Goal: Task Accomplishment & Management: Complete application form

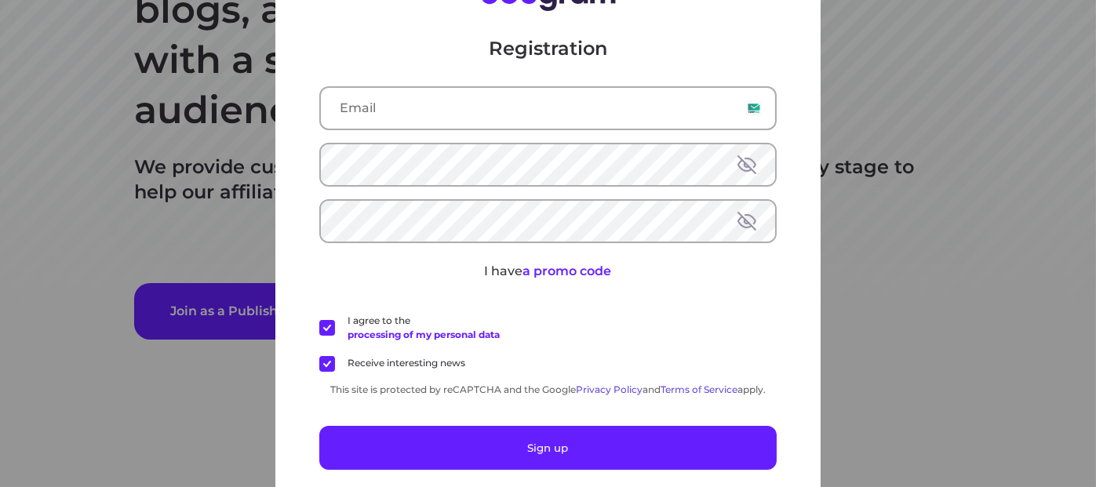
click at [420, 116] on input "text" at bounding box center [548, 108] width 454 height 41
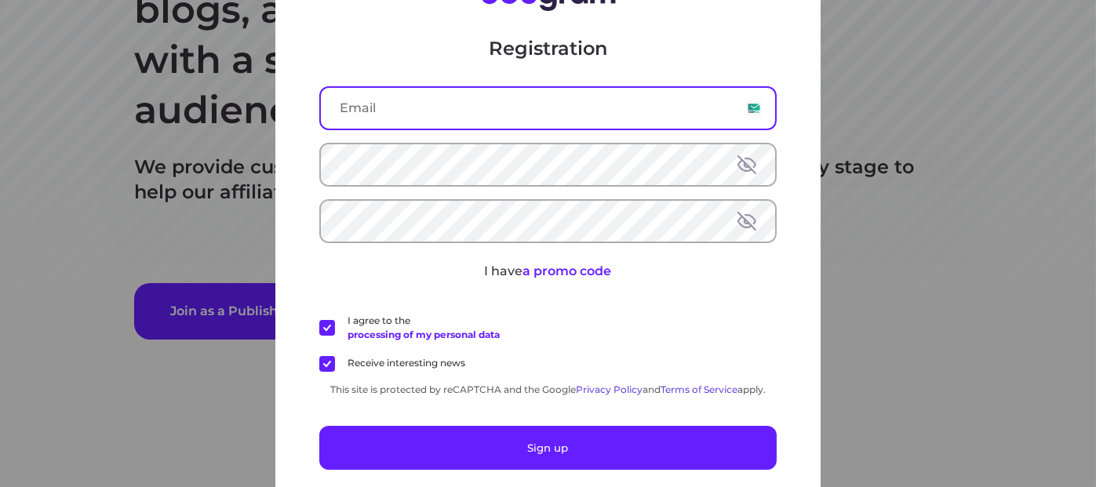
paste input "[EMAIL_ADDRESS][DOMAIN_NAME]"
type input "[EMAIL_ADDRESS][DOMAIN_NAME]"
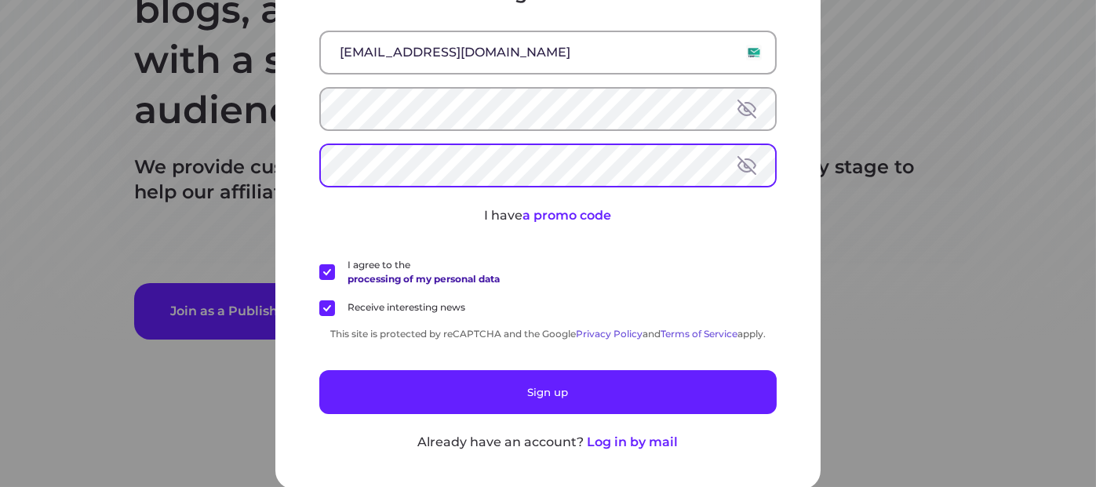
scroll to position [57, 0]
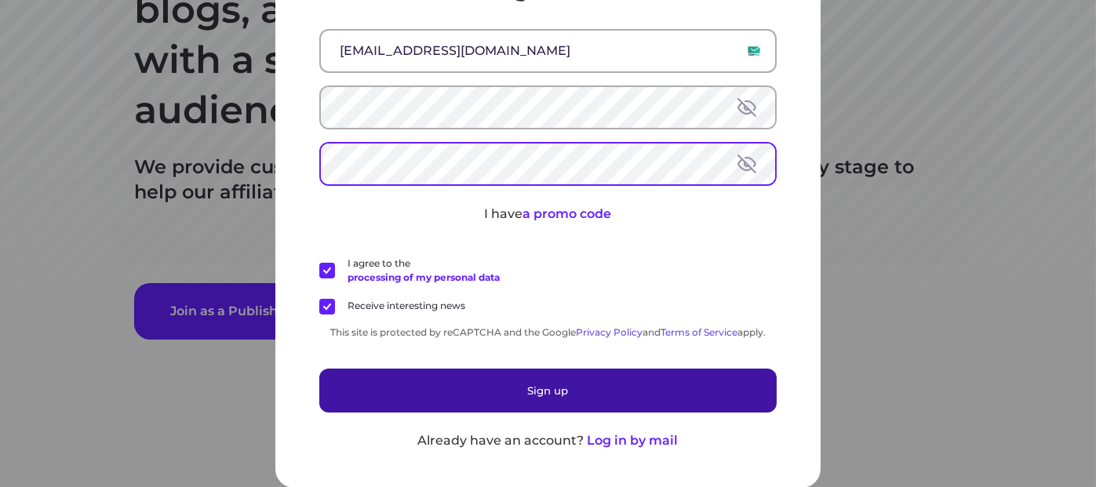
click at [537, 388] on button "Sign up" at bounding box center [547, 391] width 457 height 44
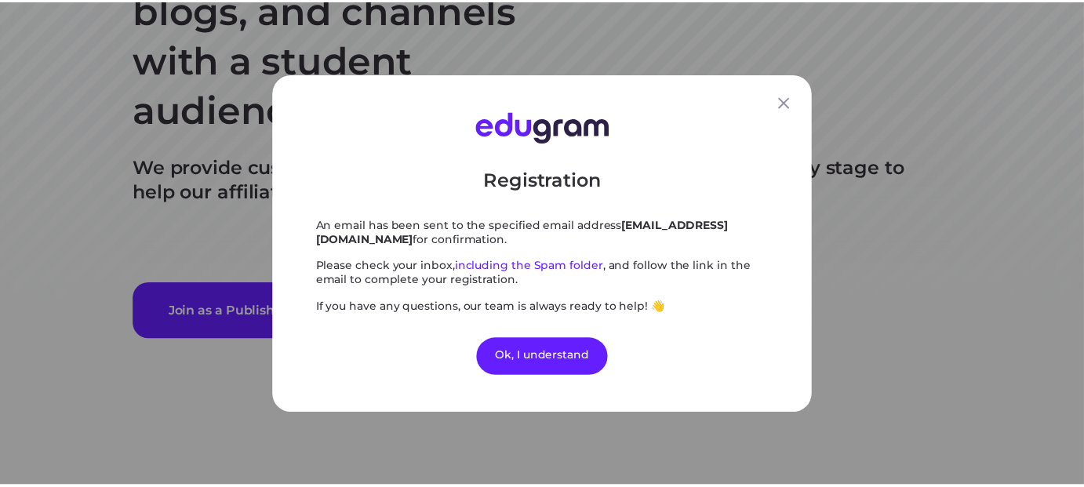
scroll to position [0, 0]
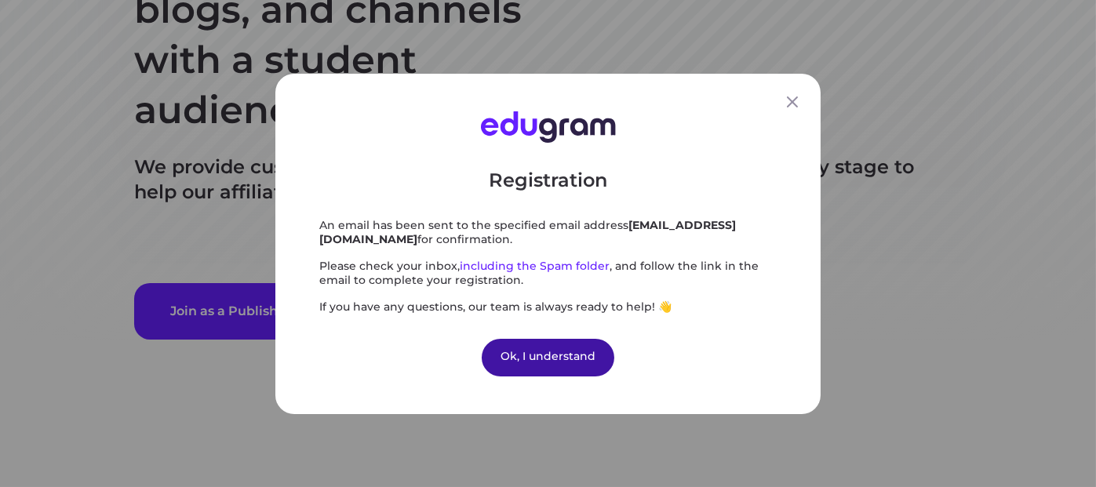
click at [531, 358] on div "Ok, I understand" at bounding box center [548, 357] width 133 height 38
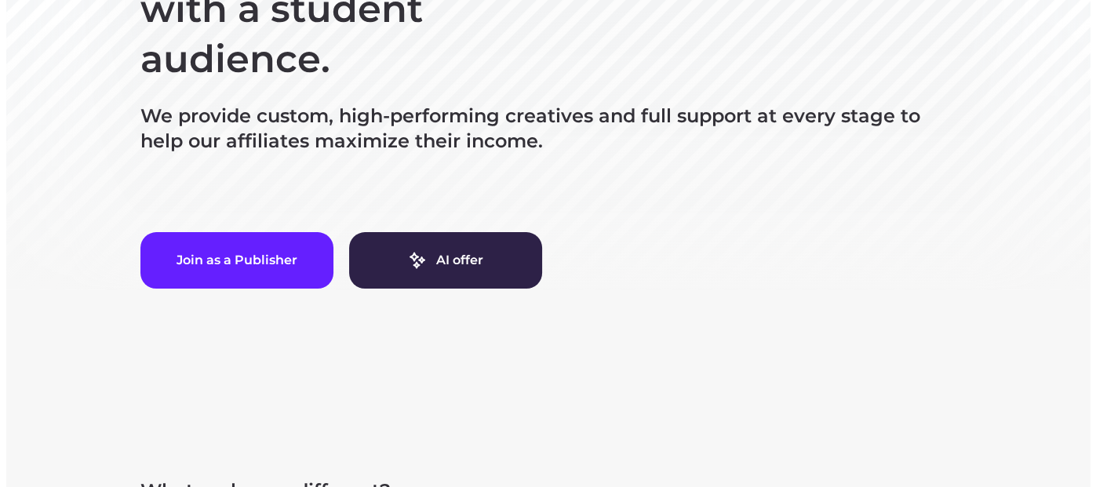
scroll to position [418, 0]
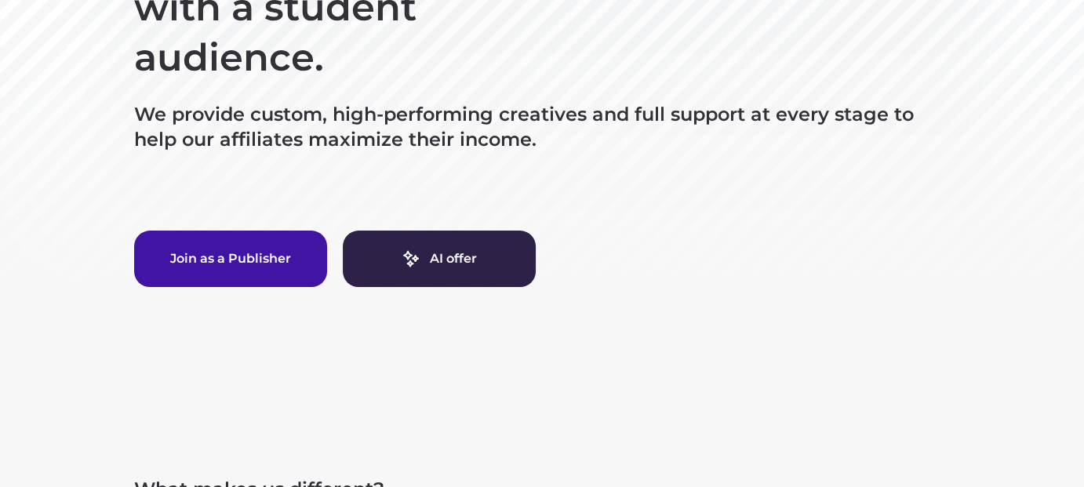
click at [238, 260] on button "Join as a Publisher" at bounding box center [230, 259] width 193 height 56
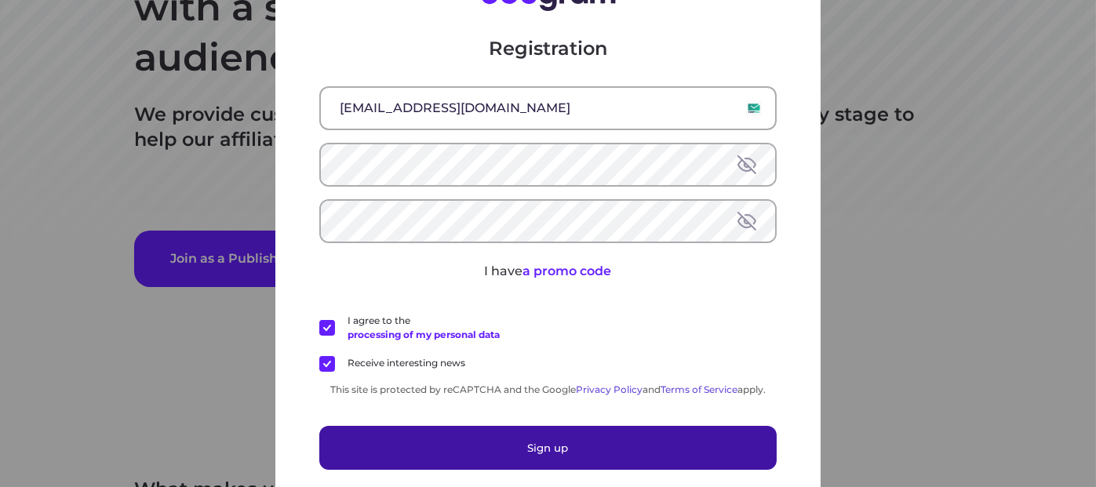
click at [534, 452] on button "Sign up" at bounding box center [547, 448] width 457 height 44
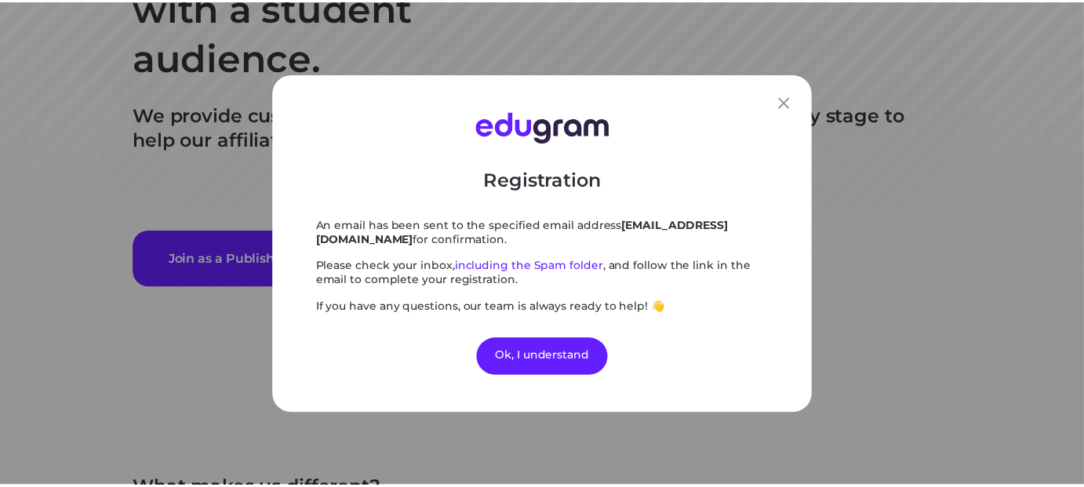
scroll to position [0, 0]
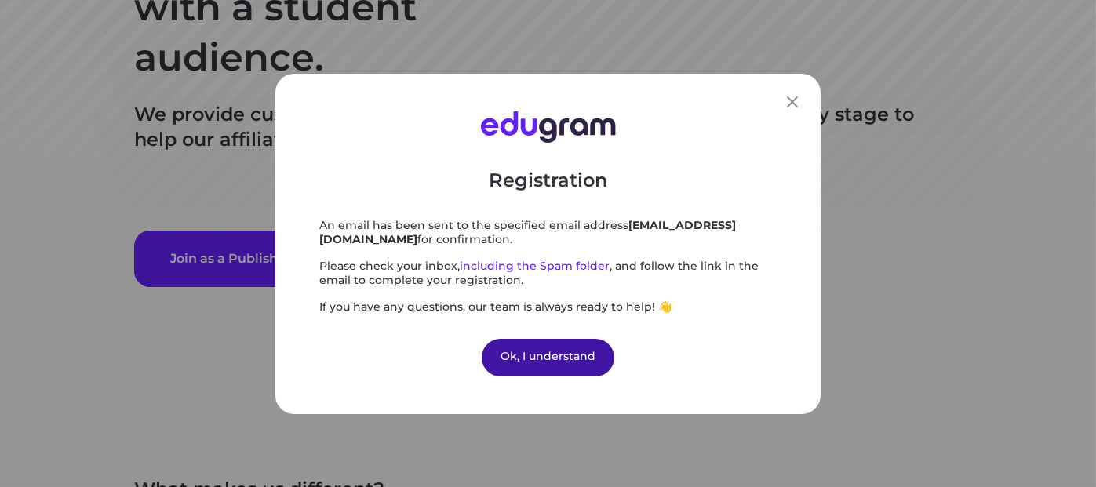
click at [563, 353] on div "Ok, I understand" at bounding box center [548, 357] width 133 height 38
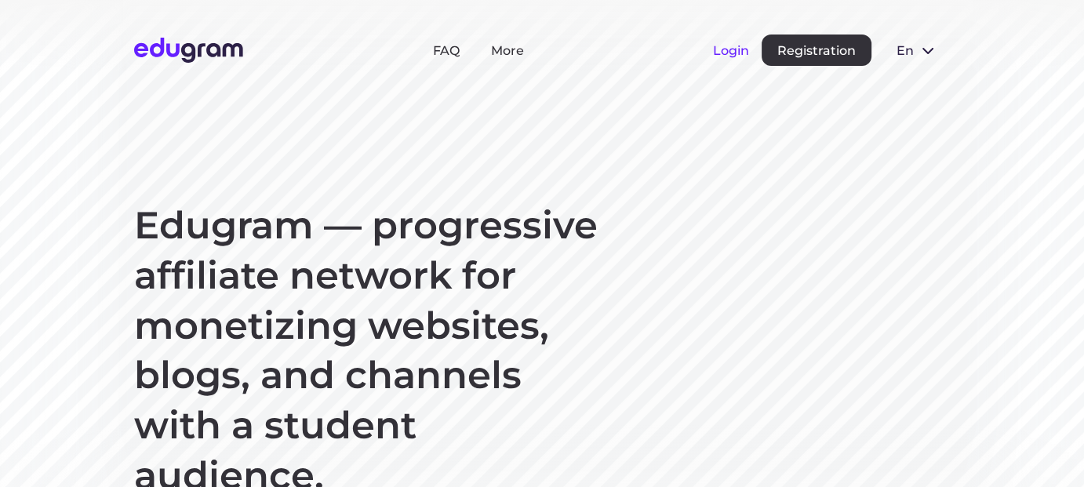
click at [736, 49] on button "Login" at bounding box center [731, 50] width 36 height 15
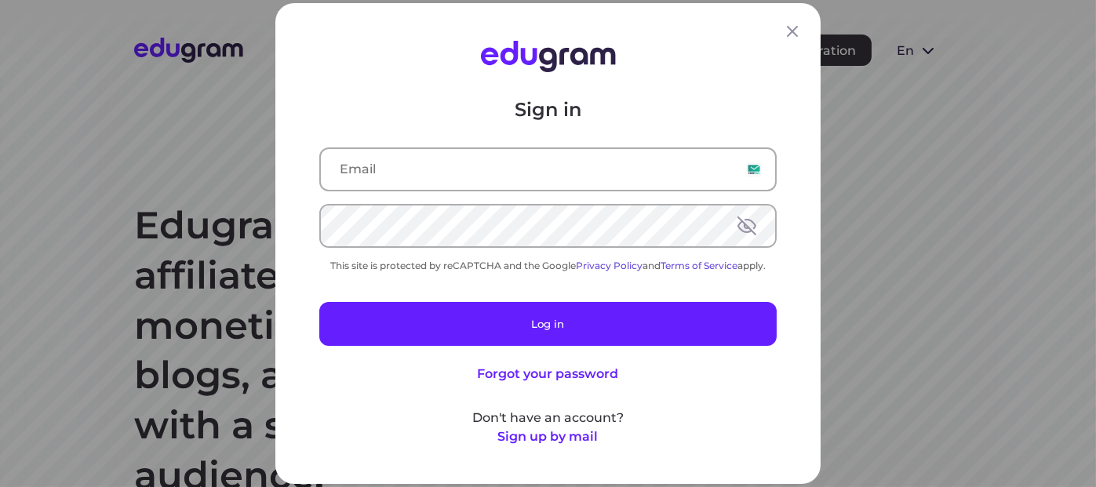
type input "[EMAIL_ADDRESS][DOMAIN_NAME]"
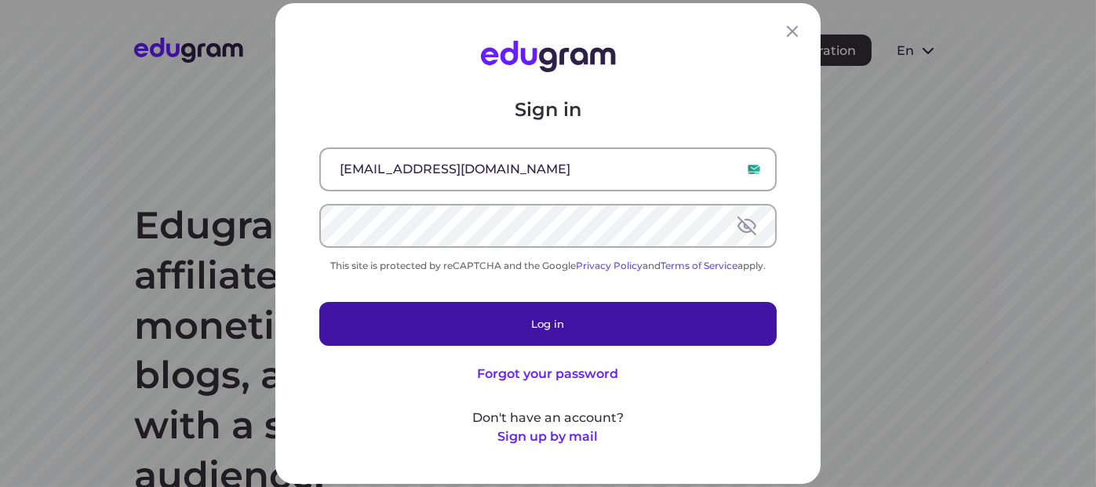
click at [517, 325] on button "Log in" at bounding box center [547, 324] width 457 height 44
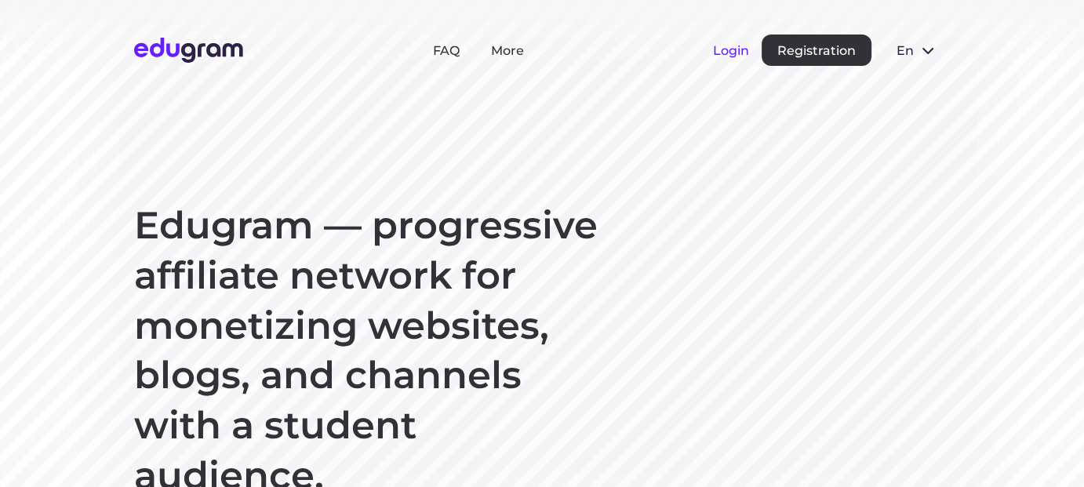
click at [732, 43] on button "Login" at bounding box center [731, 50] width 36 height 15
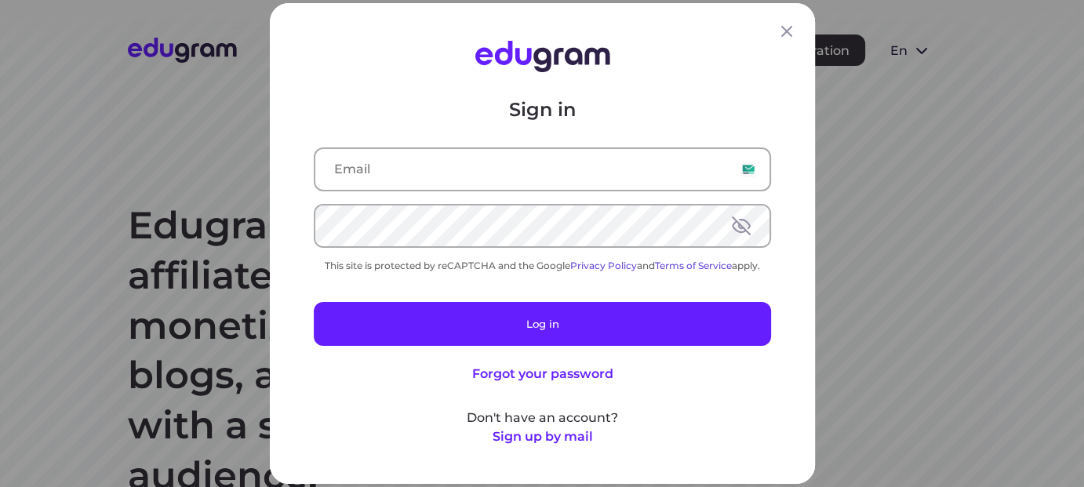
type input "[EMAIL_ADDRESS][DOMAIN_NAME]"
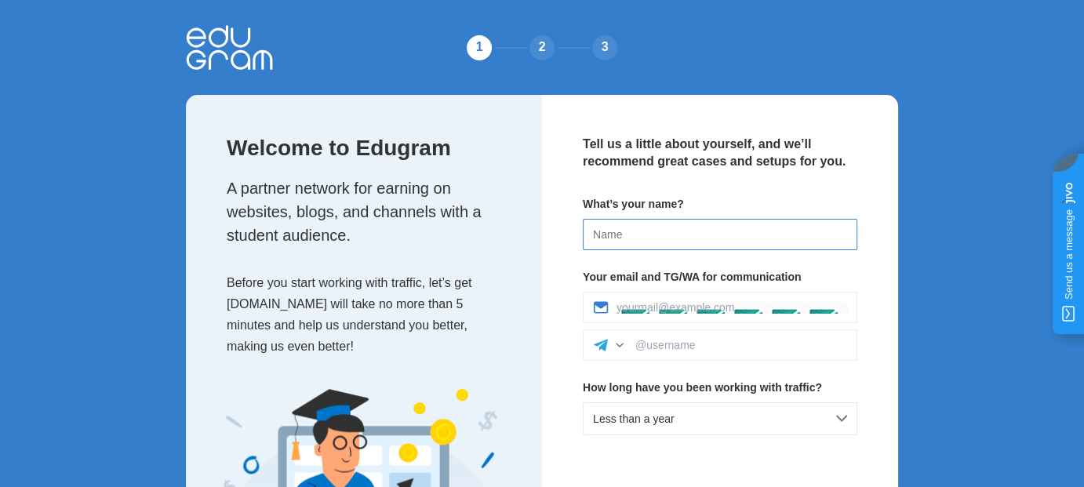
click at [641, 236] on input at bounding box center [720, 234] width 274 height 31
type input "MyGlobAD"
click at [675, 304] on input at bounding box center [731, 307] width 231 height 13
type input "[EMAIL_ADDRESS][DOMAIN_NAME]"
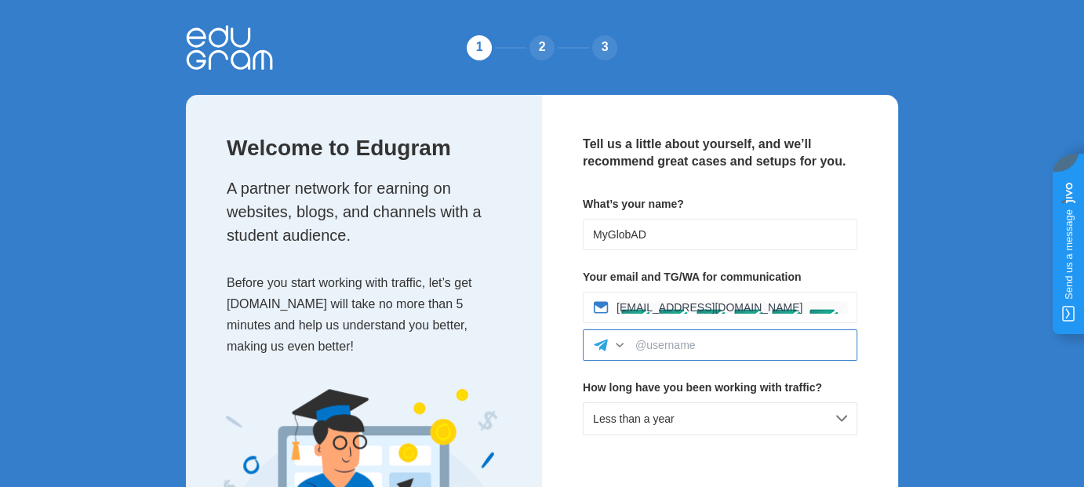
click at [700, 344] on input at bounding box center [741, 345] width 212 height 13
click at [616, 349] on div at bounding box center [620, 345] width 16 height 16
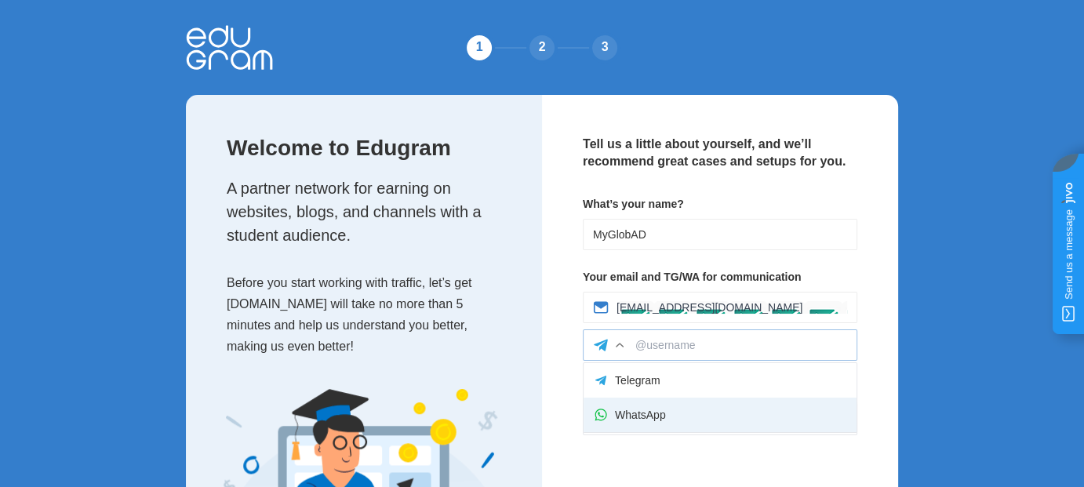
click at [641, 413] on div "WhatsApp" at bounding box center [719, 415] width 273 height 35
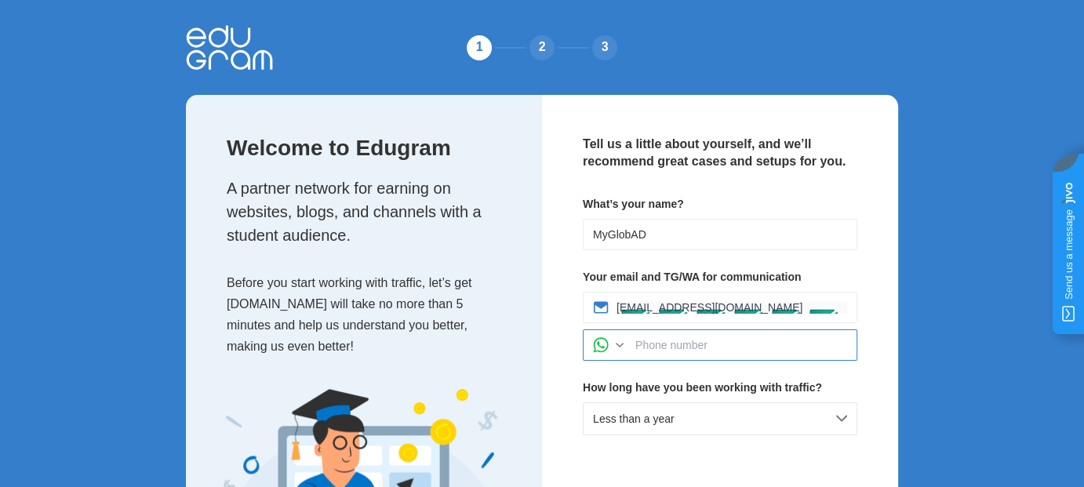
click at [685, 347] on input at bounding box center [741, 345] width 212 height 13
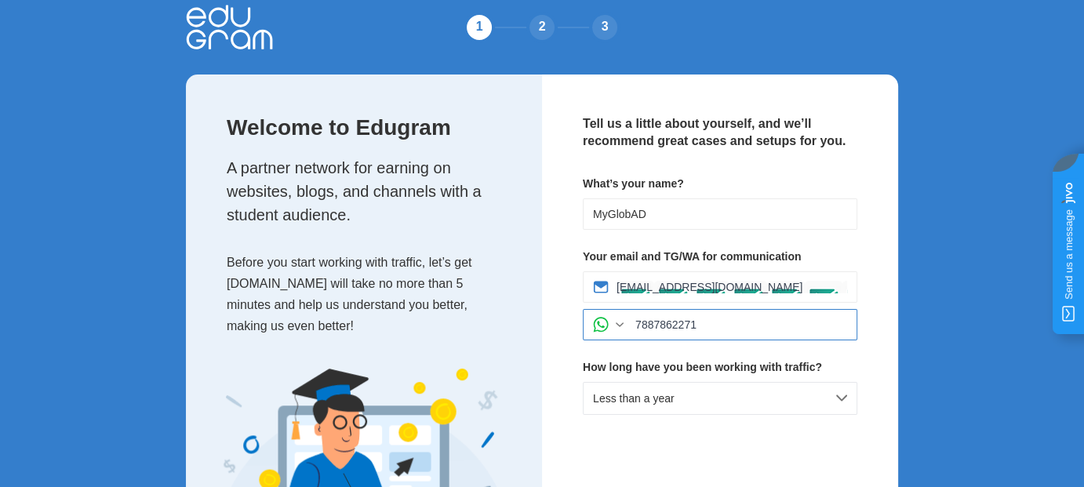
scroll to position [104, 0]
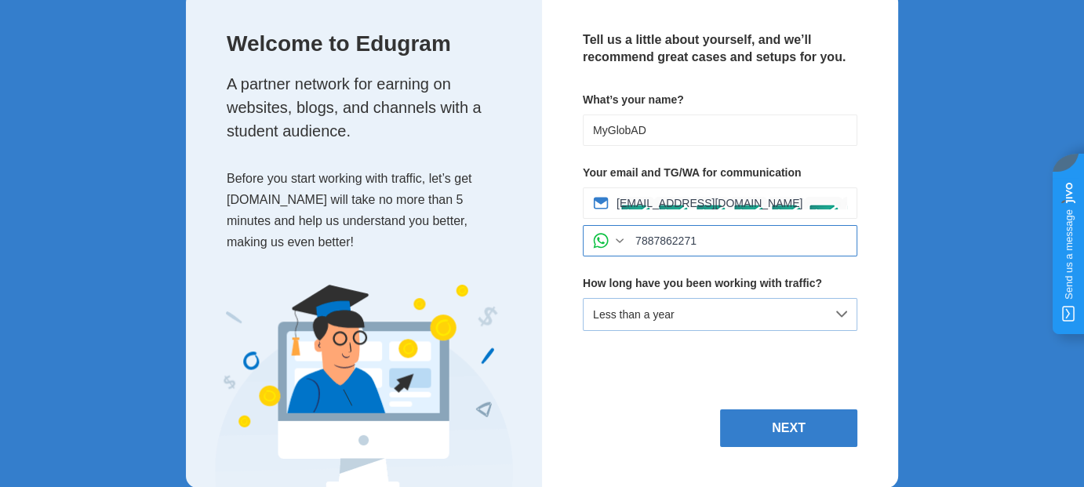
type input "7887862271"
click at [695, 314] on div "Less than a year" at bounding box center [720, 314] width 274 height 33
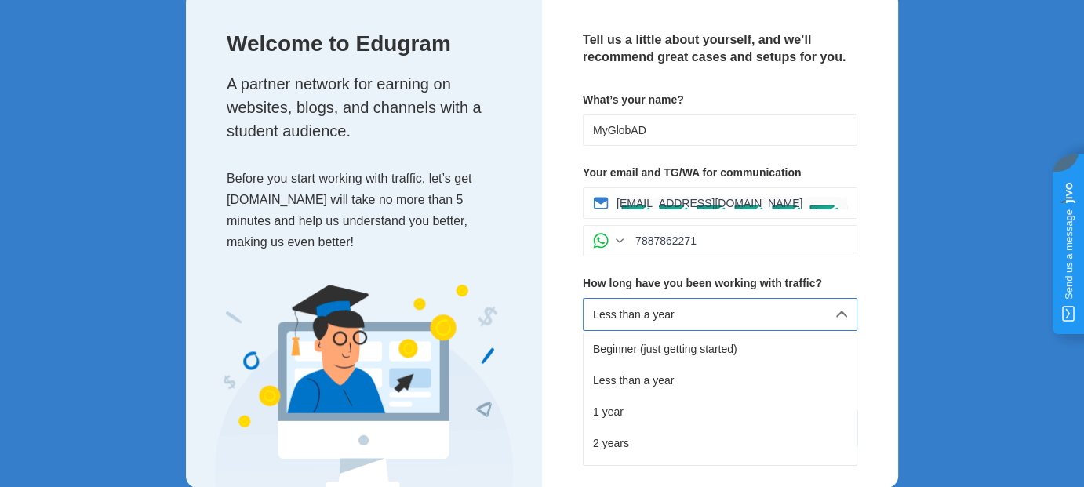
click at [695, 314] on div "Less than a year" at bounding box center [720, 314] width 274 height 33
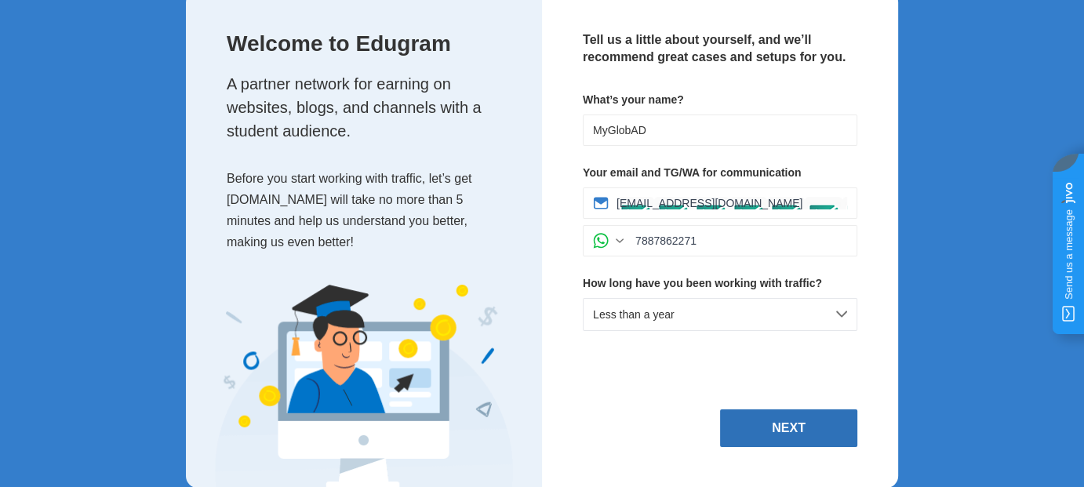
click at [789, 429] on button "Next" at bounding box center [788, 428] width 137 height 38
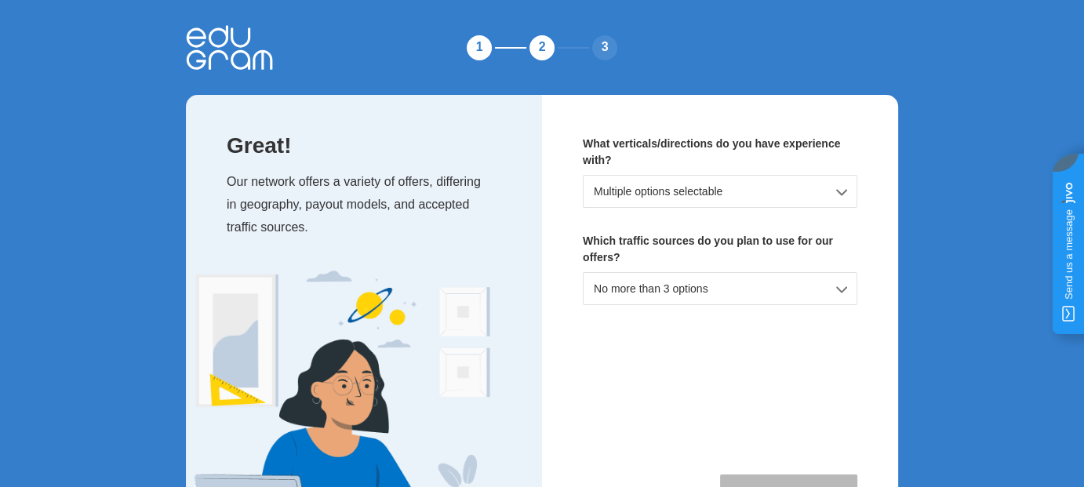
click at [689, 195] on div "Multiple options selectable" at bounding box center [720, 191] width 274 height 33
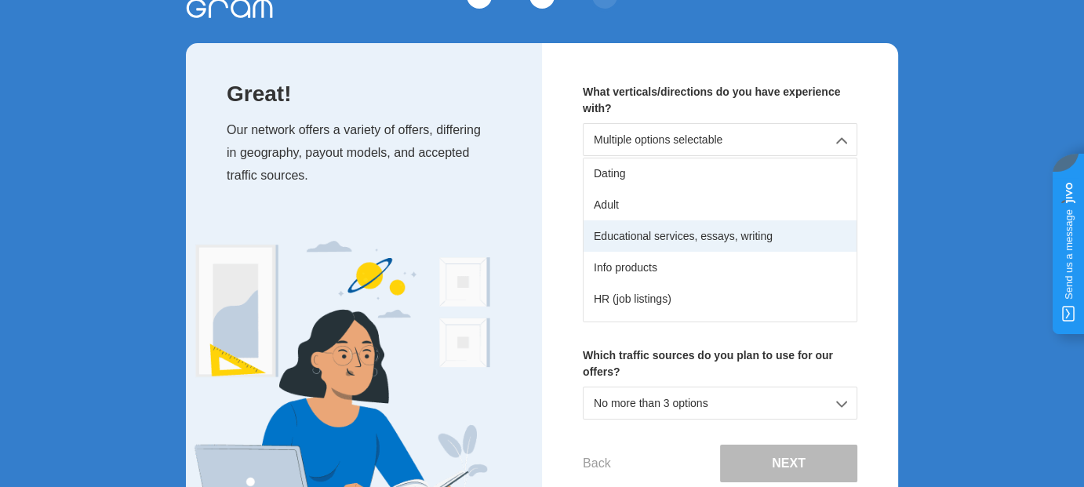
scroll to position [119, 0]
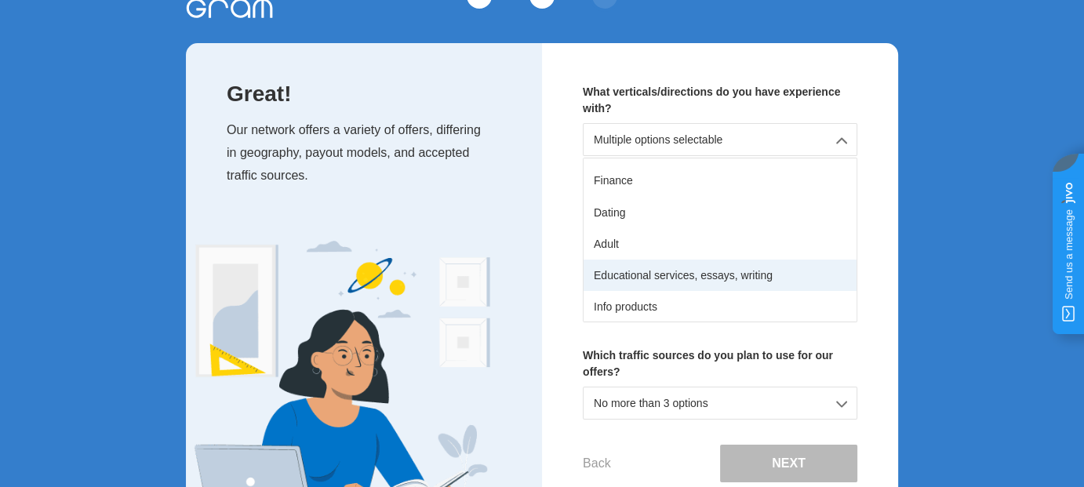
click at [687, 278] on div "Educational services, essays, writing" at bounding box center [719, 275] width 273 height 31
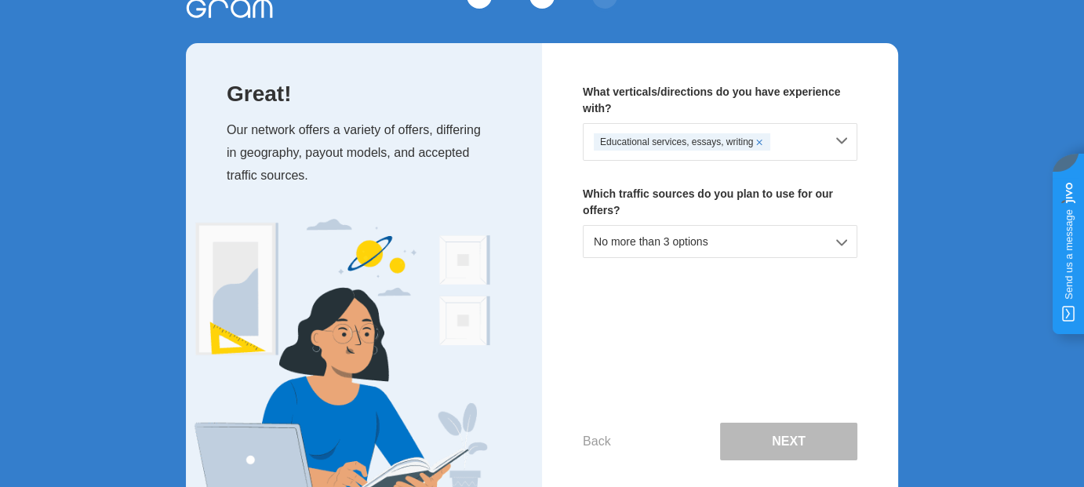
click at [673, 242] on div "No more than 3 options" at bounding box center [720, 241] width 274 height 33
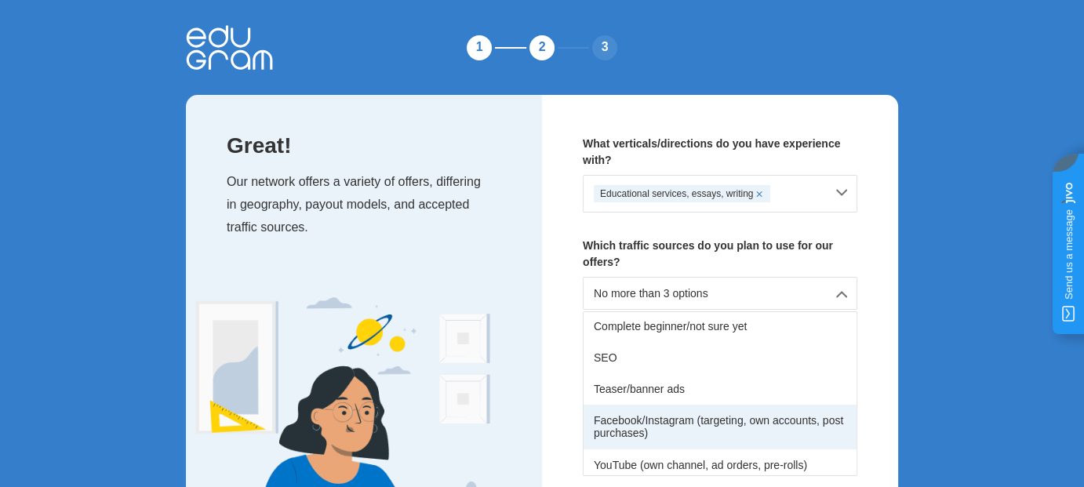
scroll to position [0, 0]
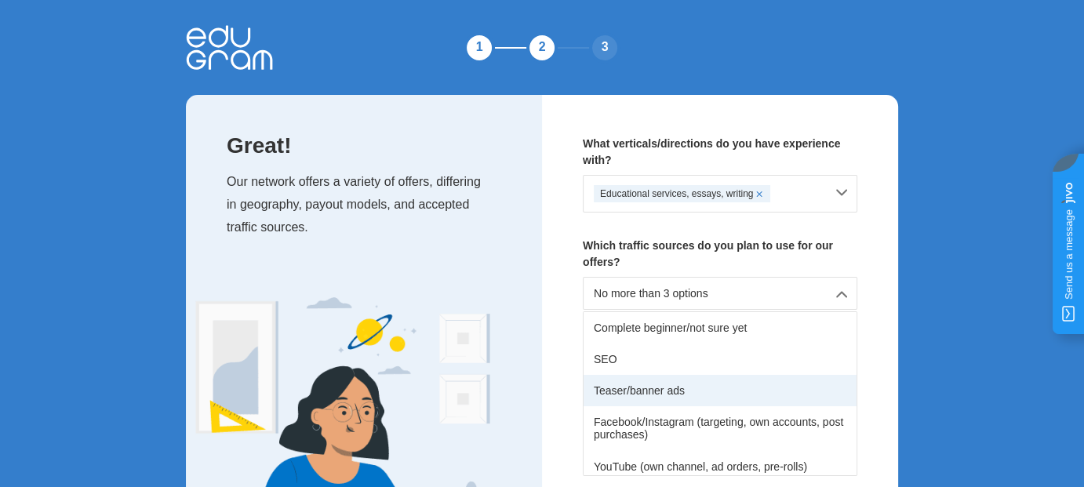
click at [698, 391] on div "Teaser/banner ads" at bounding box center [719, 390] width 273 height 31
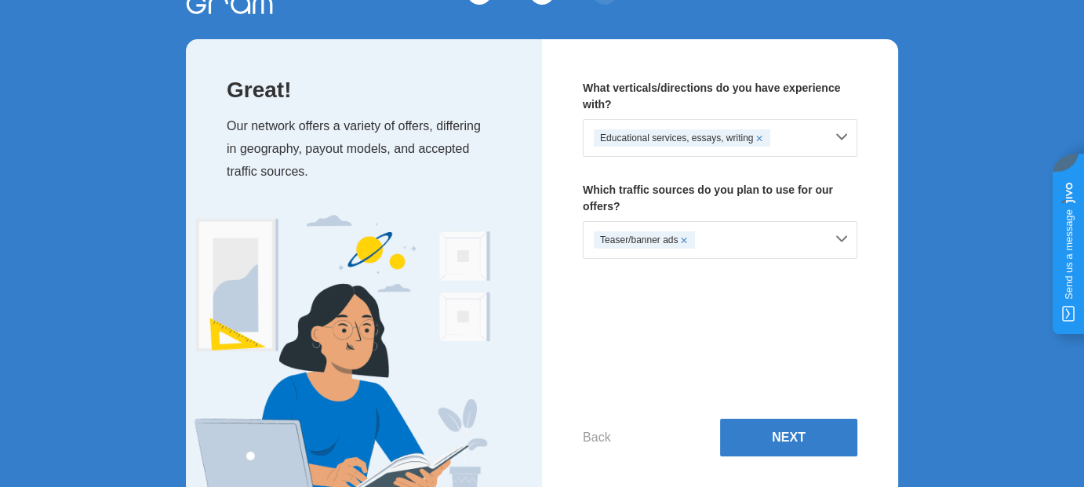
scroll to position [90, 0]
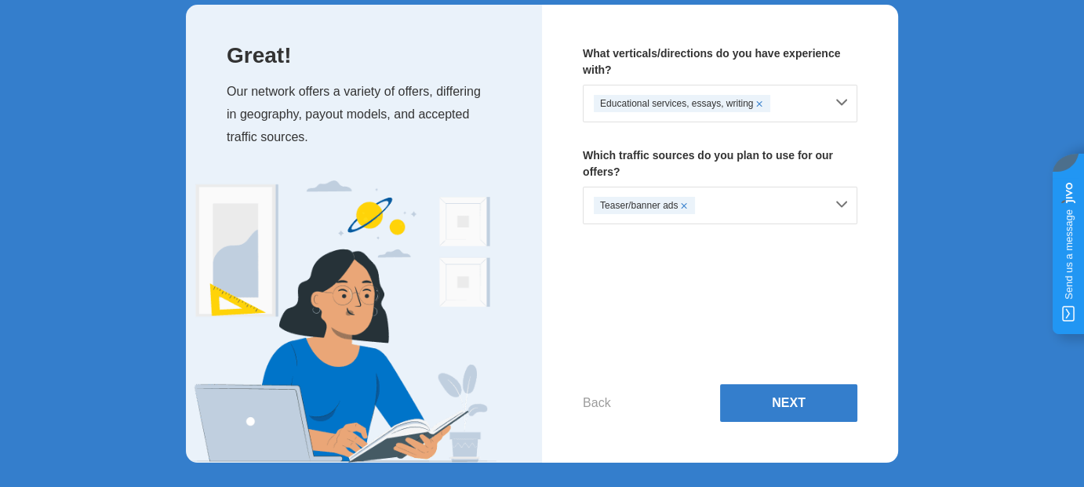
click at [761, 207] on div "Teaser/banner ads" at bounding box center [709, 205] width 231 height 17
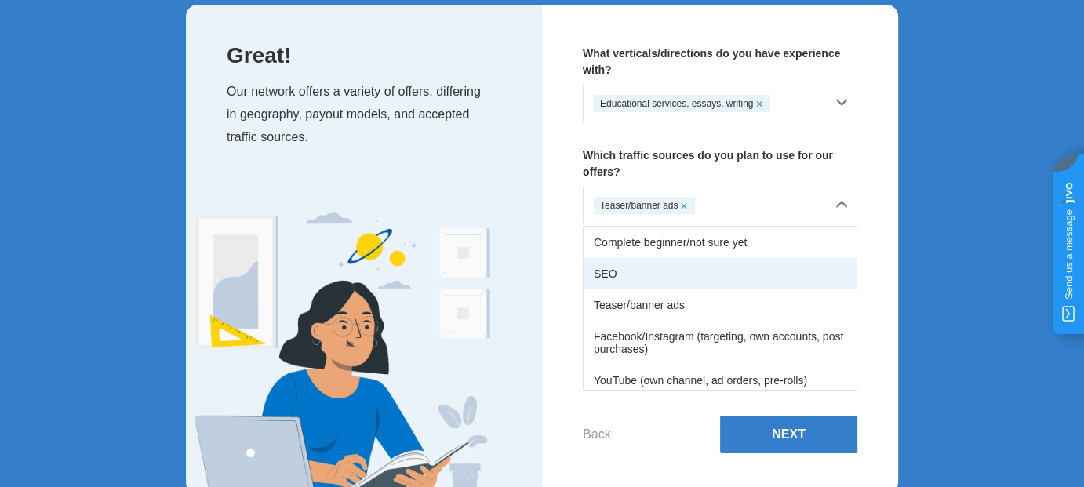
drag, startPoint x: 699, startPoint y: 269, endPoint x: 728, endPoint y: 255, distance: 32.3
click at [700, 269] on div "SEO" at bounding box center [719, 273] width 273 height 31
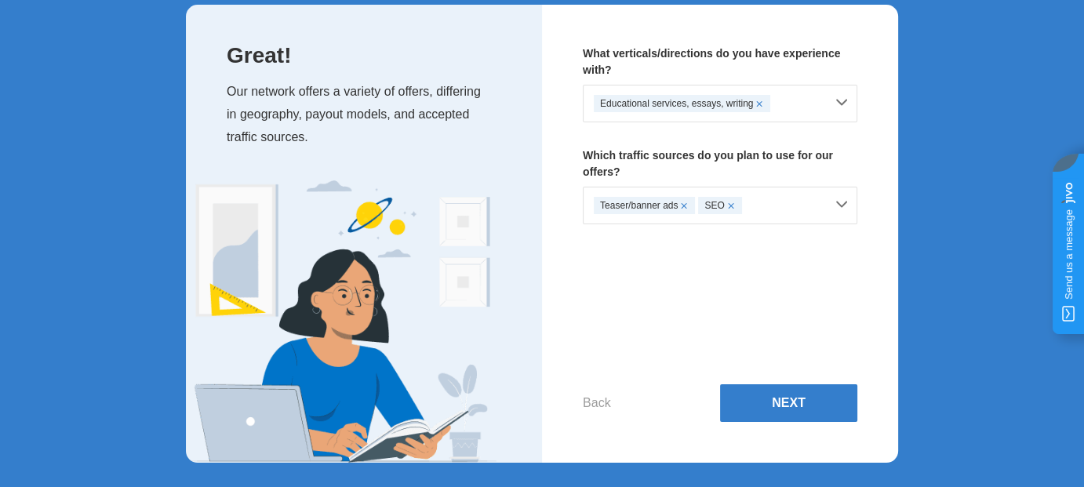
drag, startPoint x: 794, startPoint y: 191, endPoint x: 790, endPoint y: 210, distance: 19.2
click at [794, 191] on div "Teaser/banner ads SEO" at bounding box center [720, 206] width 274 height 38
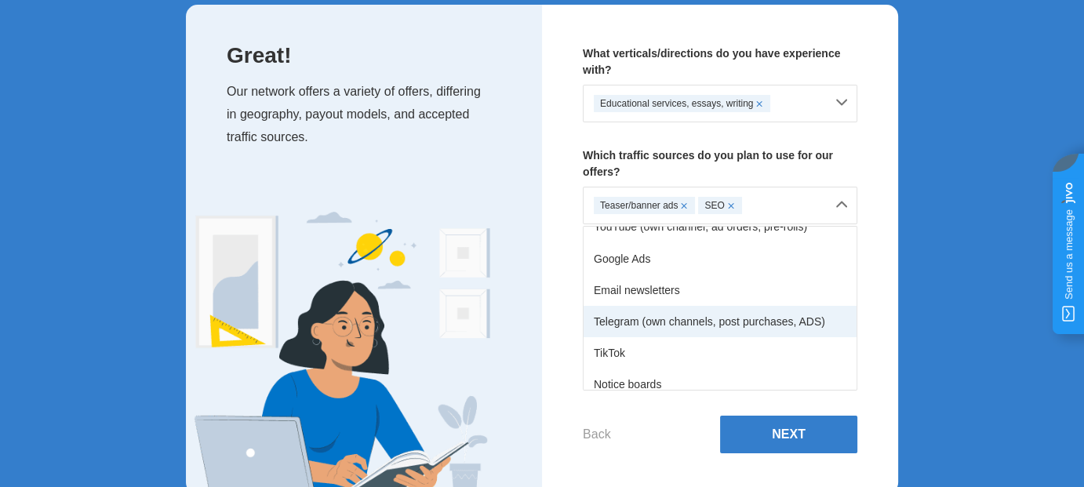
scroll to position [157, 0]
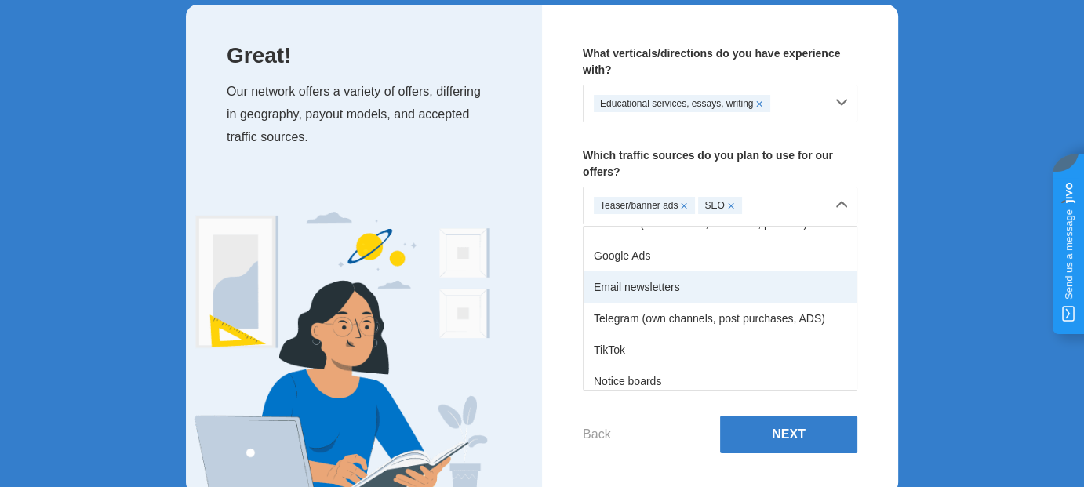
drag, startPoint x: 685, startPoint y: 288, endPoint x: 725, endPoint y: 242, distance: 60.6
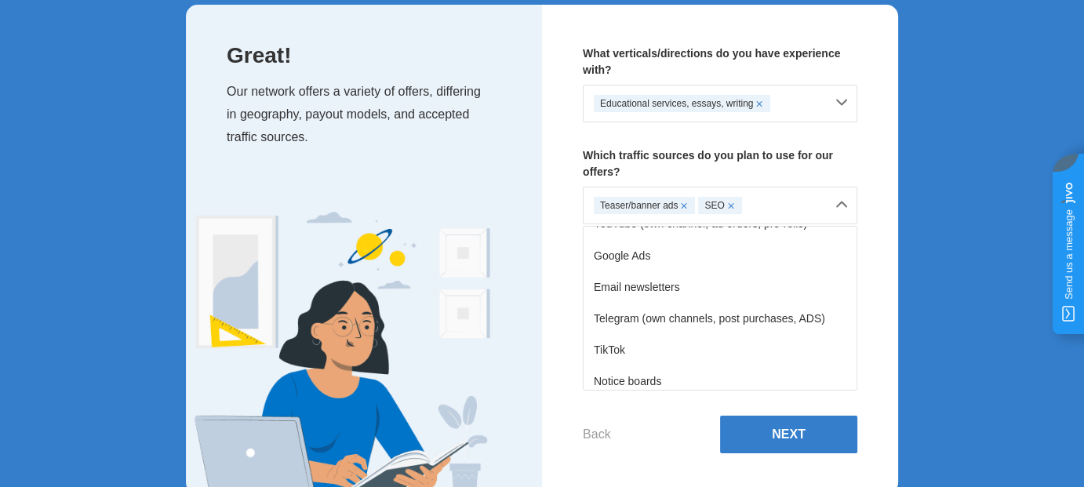
click at [685, 287] on div "Email newsletters" at bounding box center [719, 286] width 273 height 31
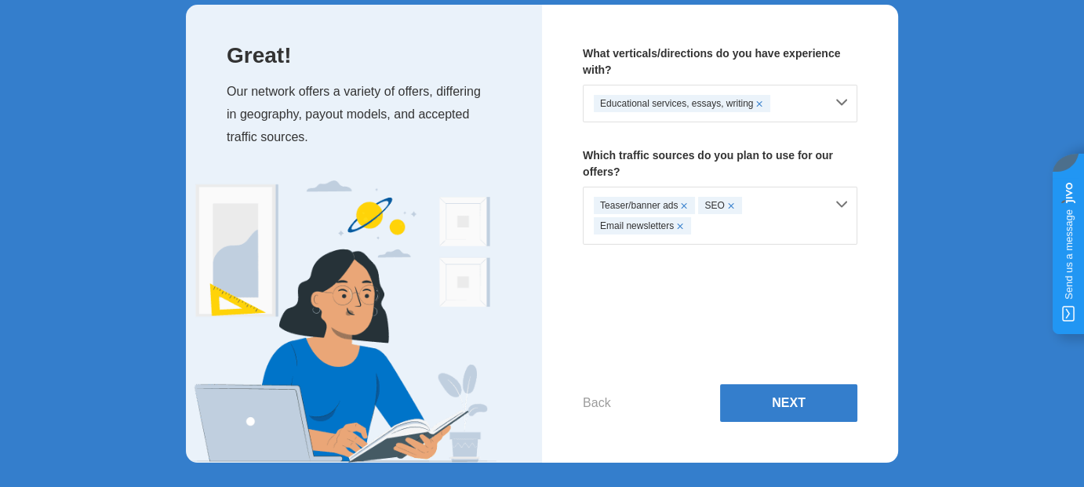
click at [776, 216] on div "Teaser/banner ads SEO Email newsletters" at bounding box center [709, 216] width 231 height 38
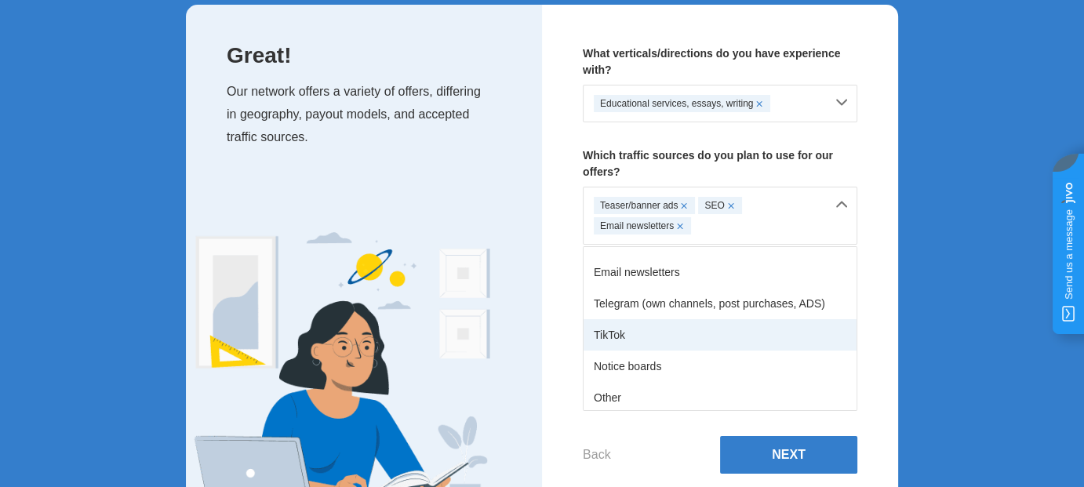
scroll to position [194, 0]
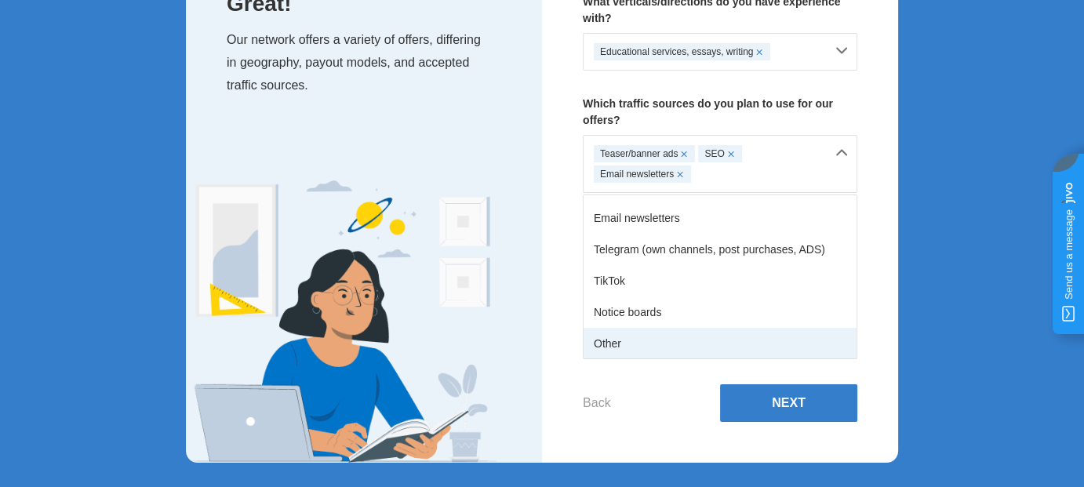
click at [635, 340] on div "Other" at bounding box center [719, 343] width 273 height 31
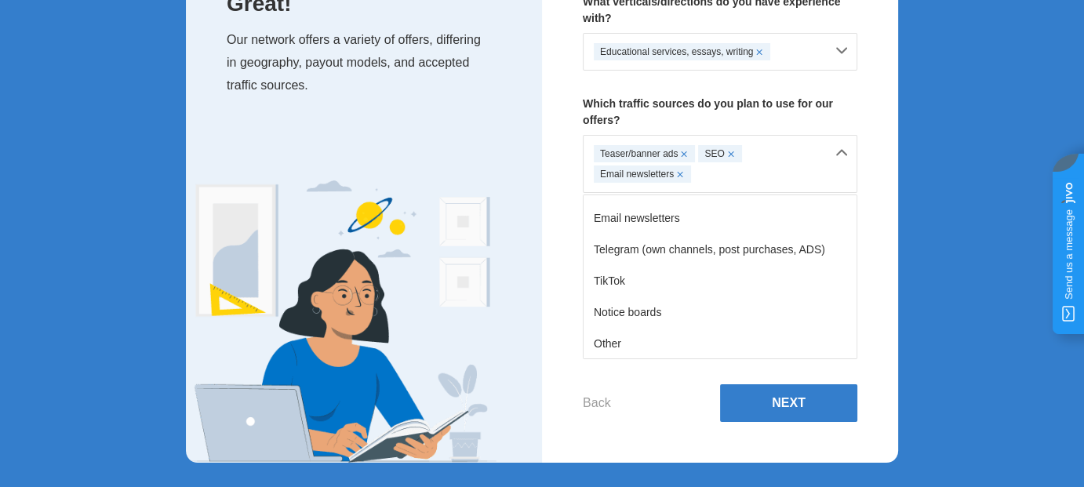
scroll to position [90, 0]
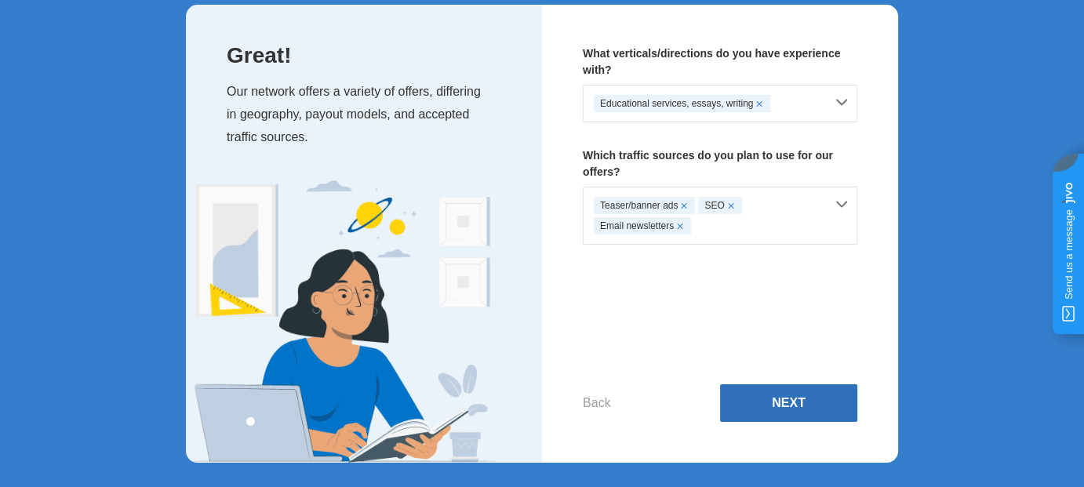
click at [783, 396] on button "Next" at bounding box center [788, 403] width 137 height 38
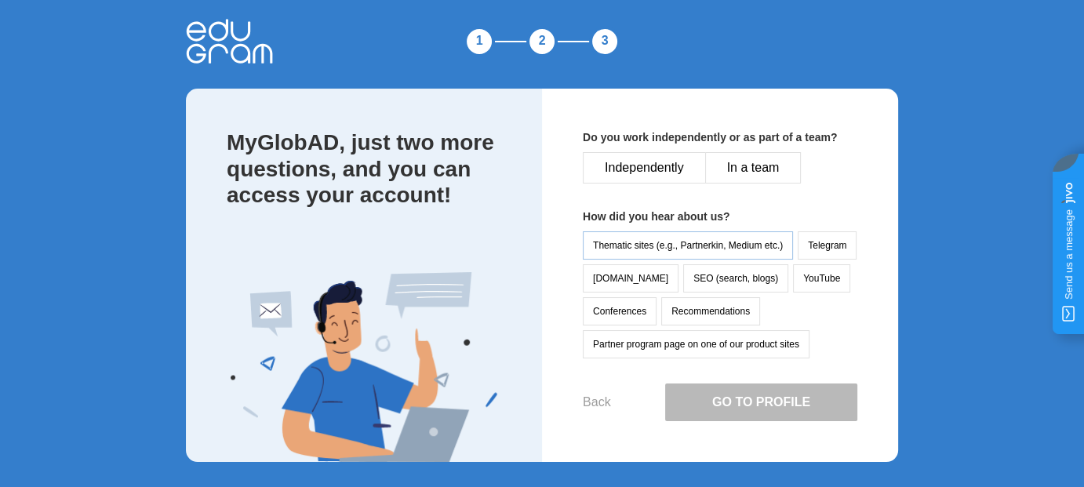
scroll to position [4, 0]
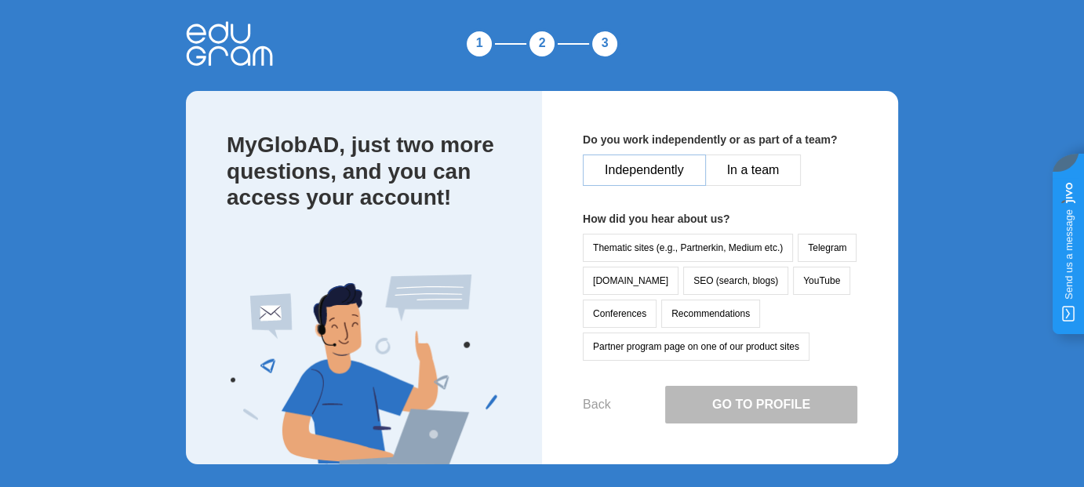
click at [656, 166] on button "Independently" at bounding box center [644, 169] width 123 height 31
click at [731, 340] on button "Partner program page on one of our product sites" at bounding box center [696, 347] width 227 height 28
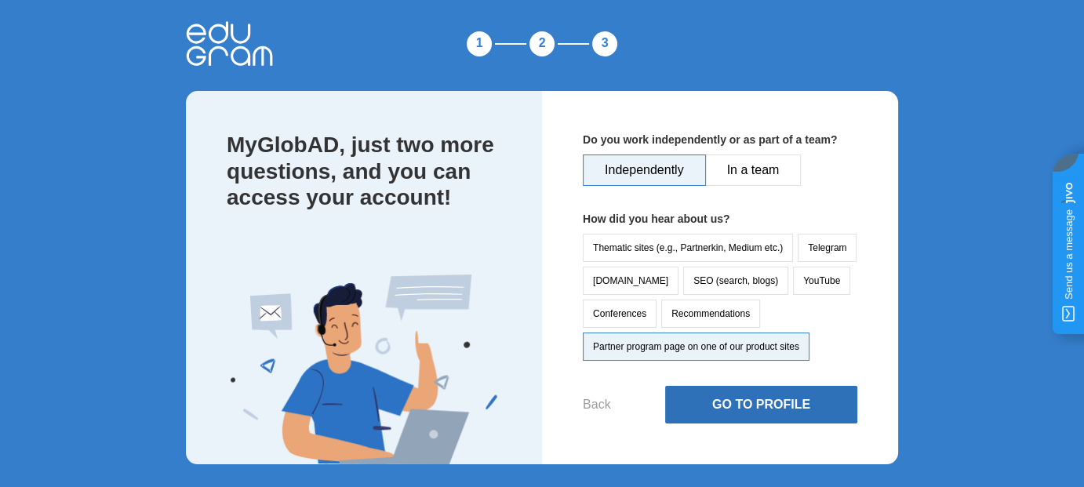
click at [749, 404] on button "Go to Profile" at bounding box center [761, 405] width 192 height 38
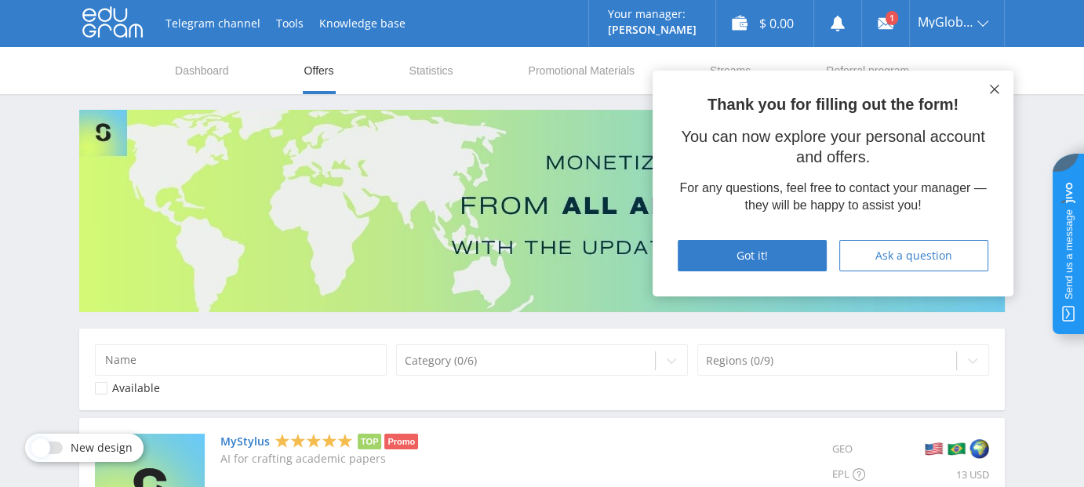
click at [995, 91] on icon at bounding box center [994, 89] width 9 height 9
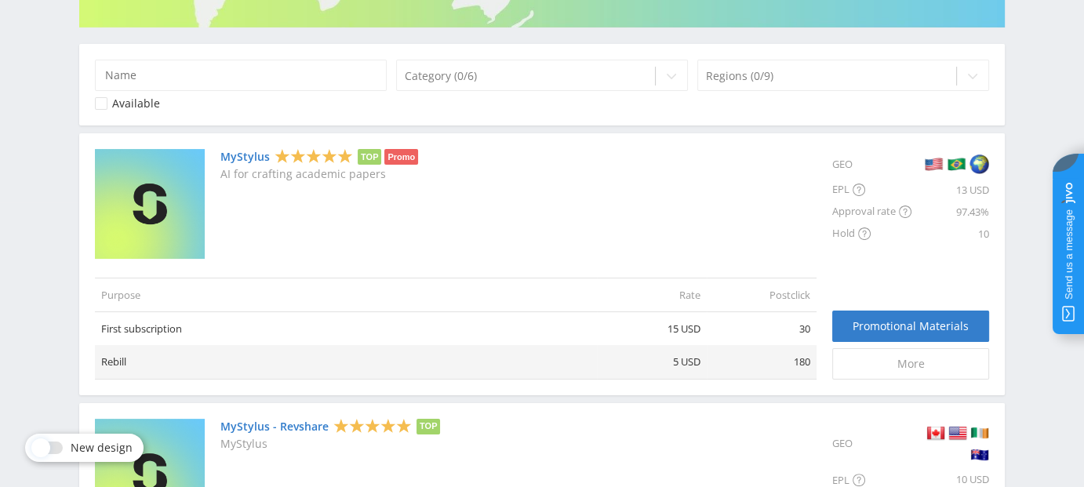
scroll to position [157, 0]
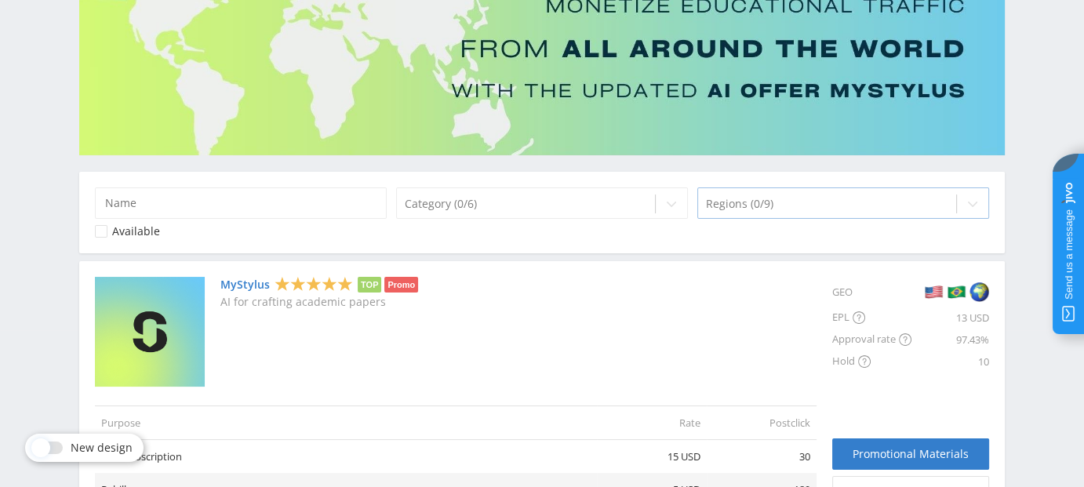
click at [831, 210] on div at bounding box center [827, 204] width 242 height 16
type input "i"
type input "a"
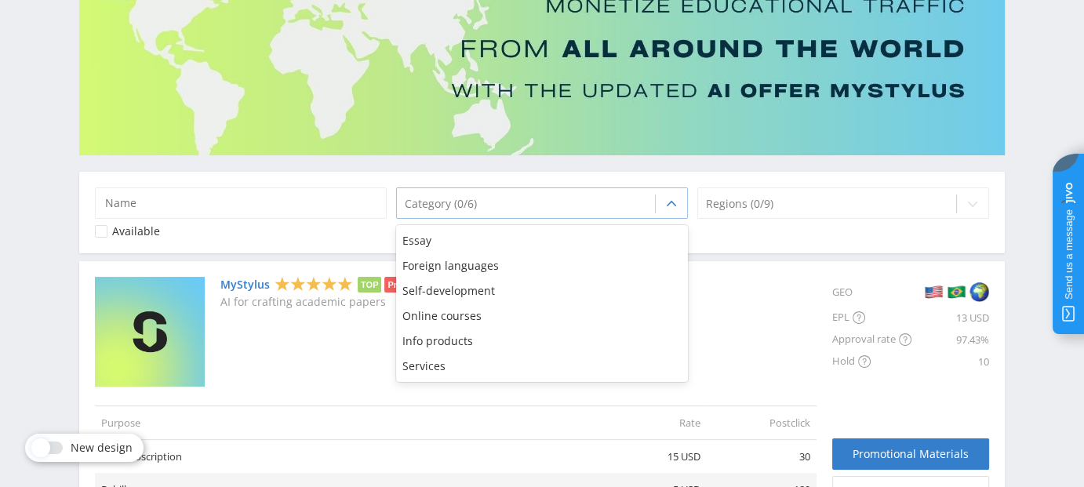
click at [487, 204] on div at bounding box center [526, 204] width 242 height 16
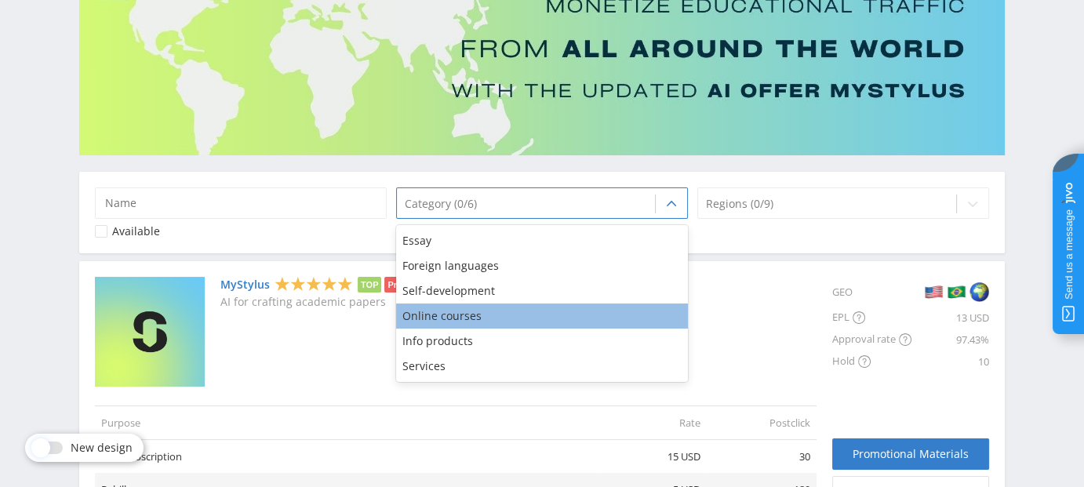
click at [481, 317] on div "Online courses" at bounding box center [542, 315] width 292 height 25
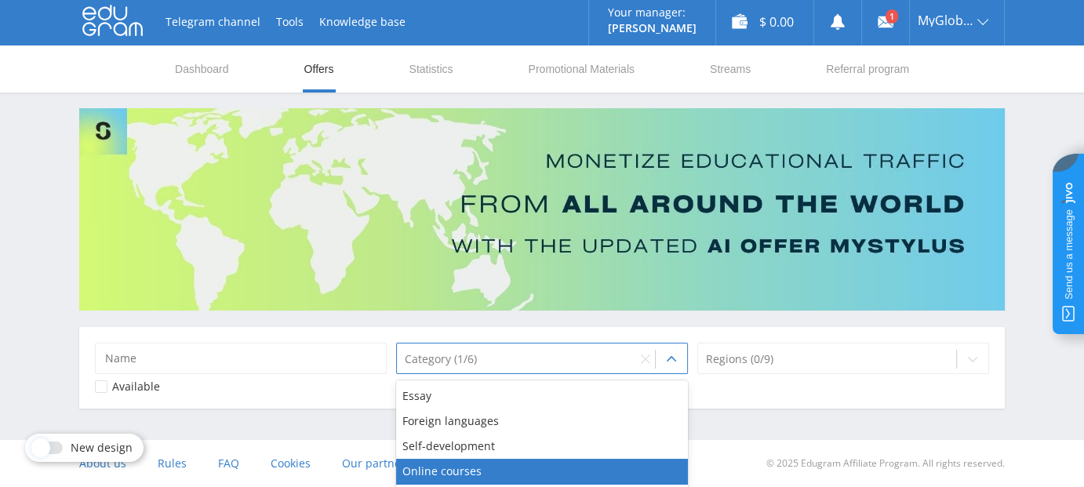
scroll to position [1, 0]
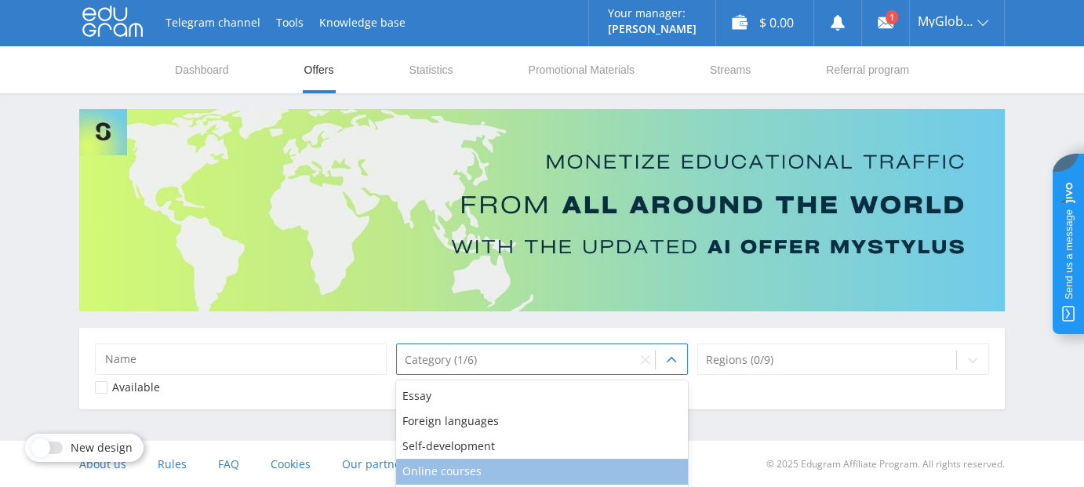
click at [453, 470] on div "Online courses" at bounding box center [542, 471] width 292 height 25
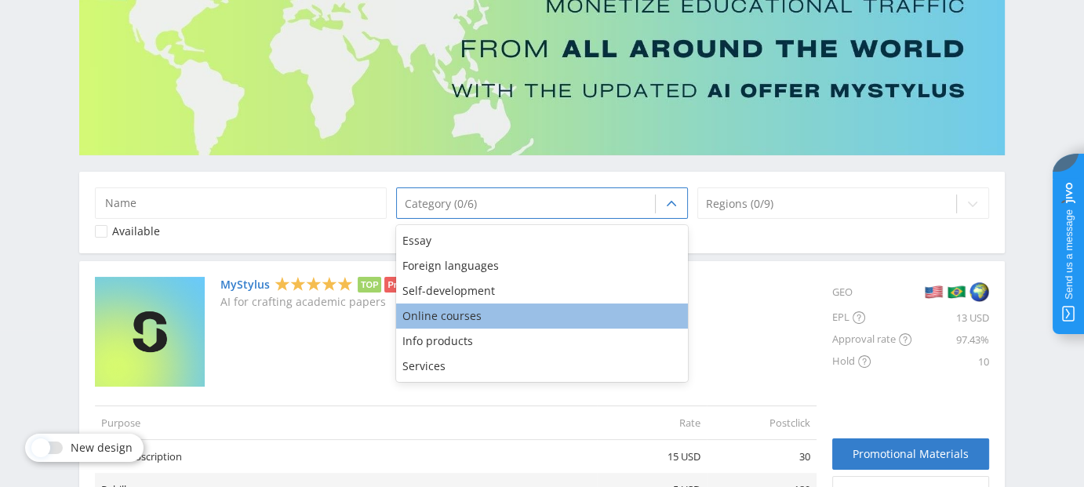
click at [447, 311] on div "Online courses" at bounding box center [542, 315] width 292 height 25
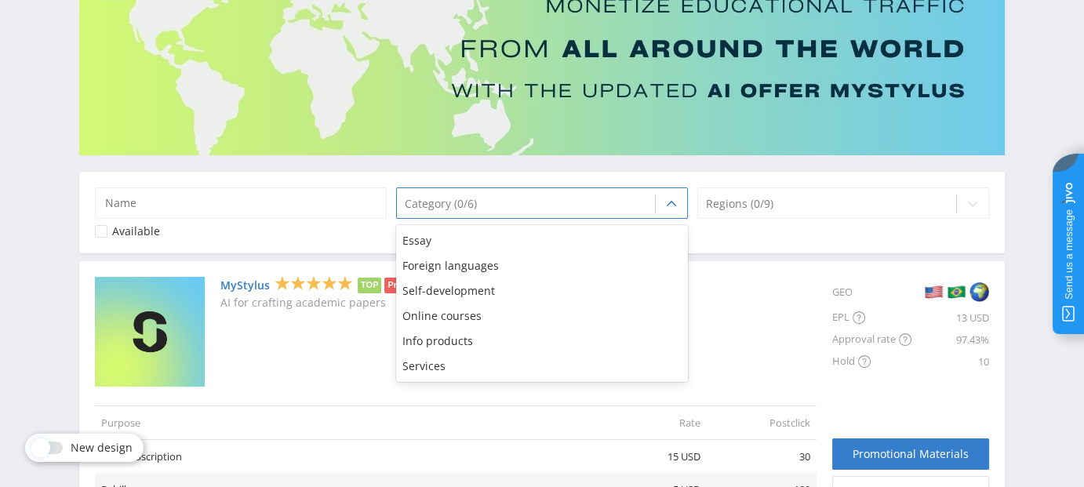
scroll to position [1, 0]
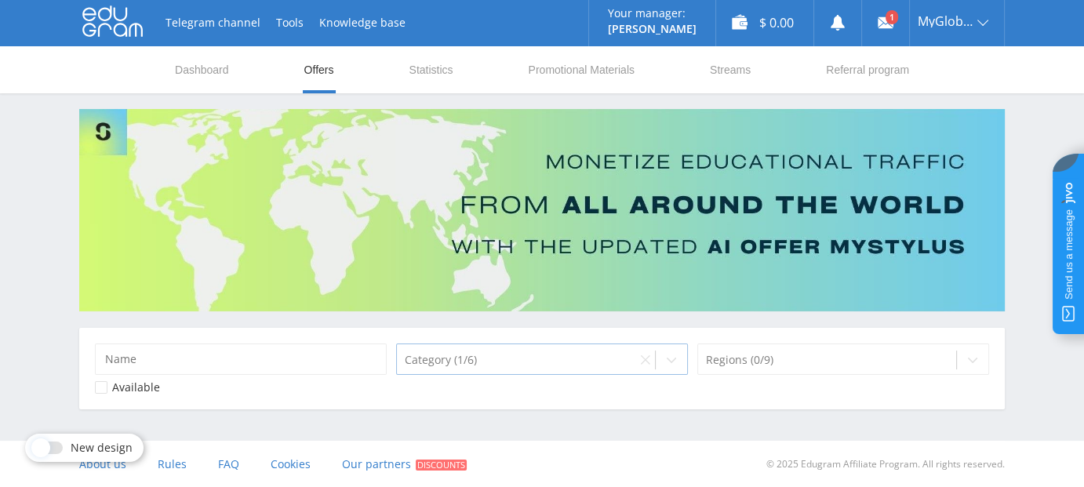
click at [671, 361] on icon at bounding box center [671, 360] width 13 height 13
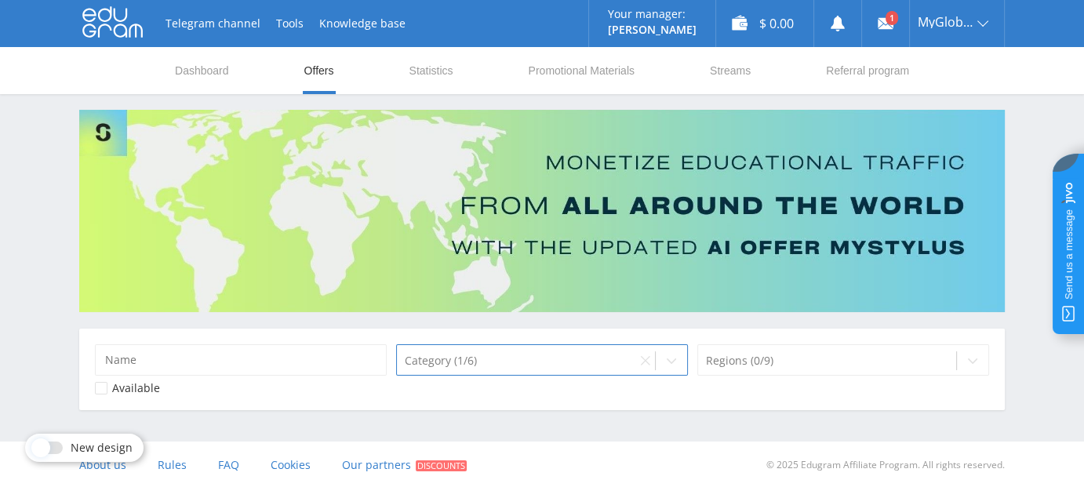
click at [104, 387] on div at bounding box center [101, 388] width 13 height 13
click at [536, 361] on div at bounding box center [517, 361] width 224 height 16
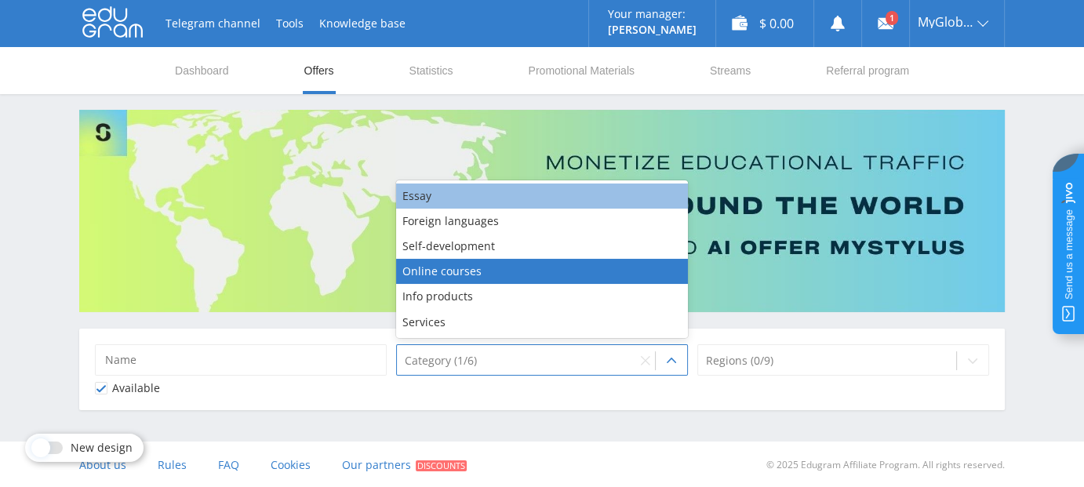
click at [440, 198] on div "Essay" at bounding box center [542, 196] width 292 height 25
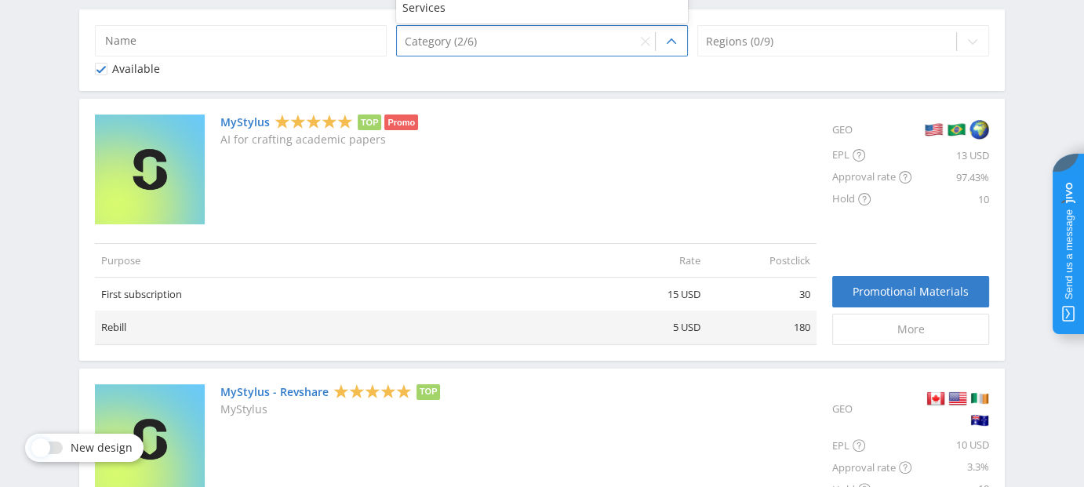
scroll to position [314, 0]
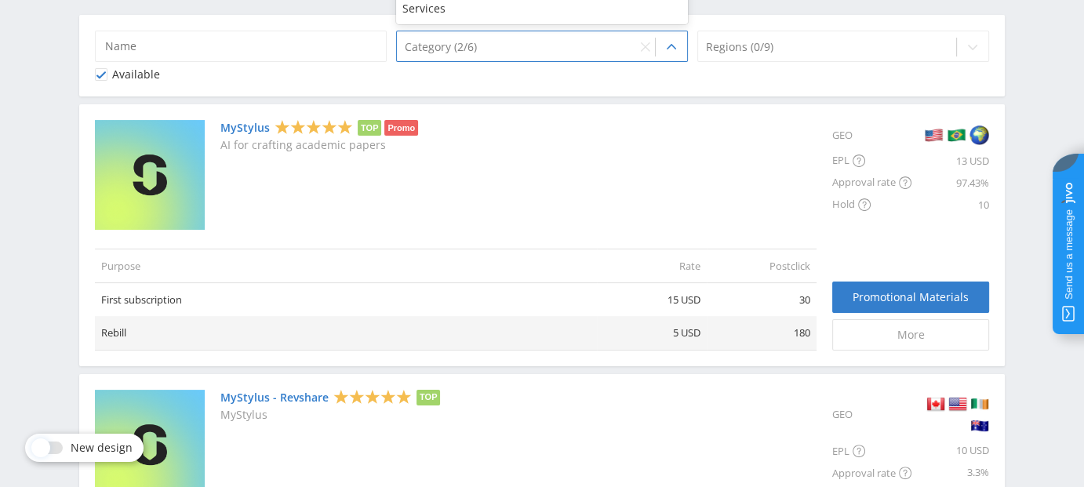
click at [554, 198] on div "MyStylus TOP Promo AI for crafting academic papers" at bounding box center [455, 175] width 721 height 110
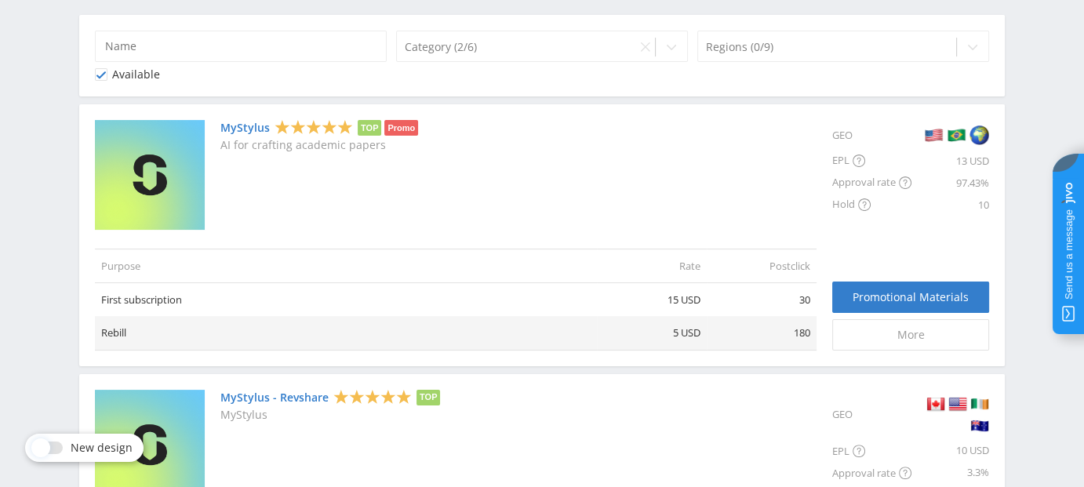
click at [238, 131] on link "MyStylus" at bounding box center [244, 128] width 49 height 13
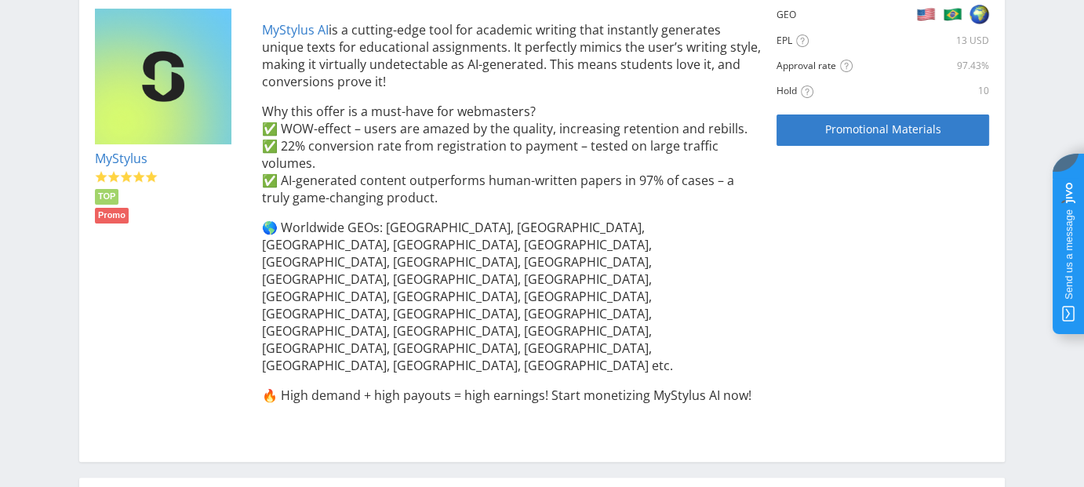
scroll to position [448, 0]
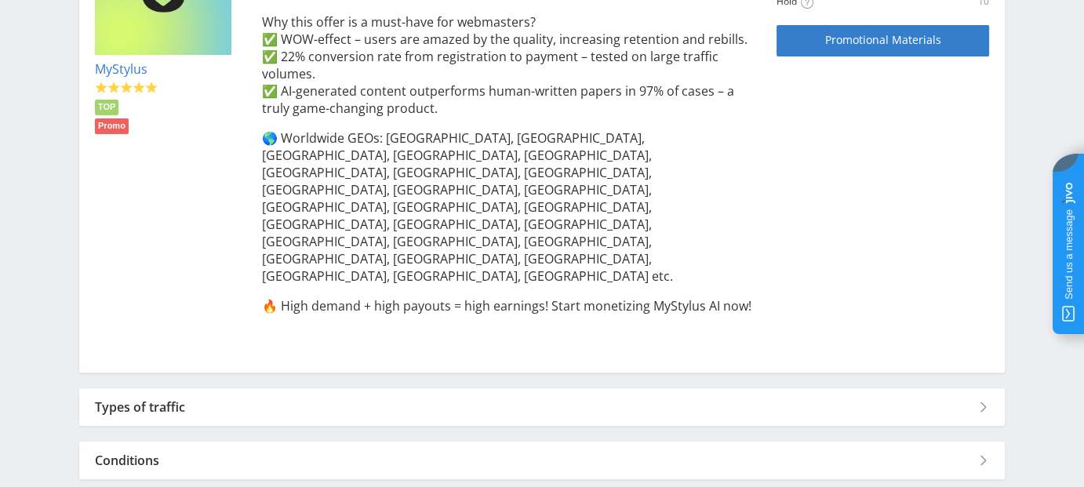
click at [275, 388] on div "Types of traffic" at bounding box center [541, 407] width 925 height 38
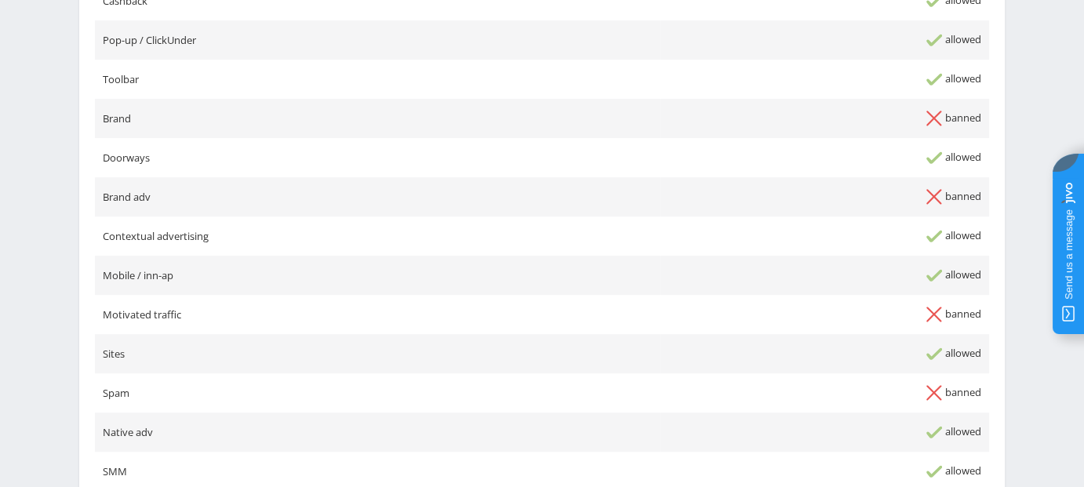
scroll to position [979, 0]
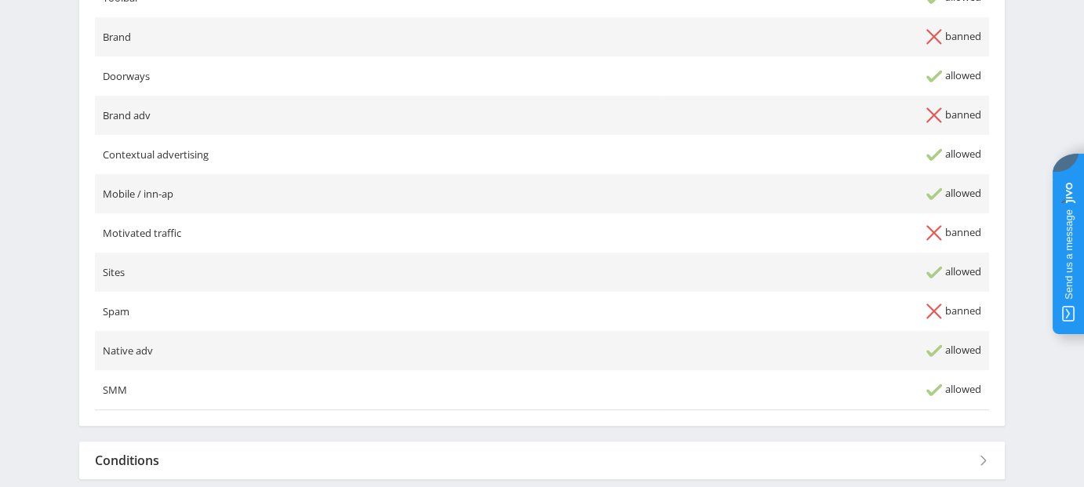
click at [221, 442] on div "Conditions" at bounding box center [541, 461] width 925 height 38
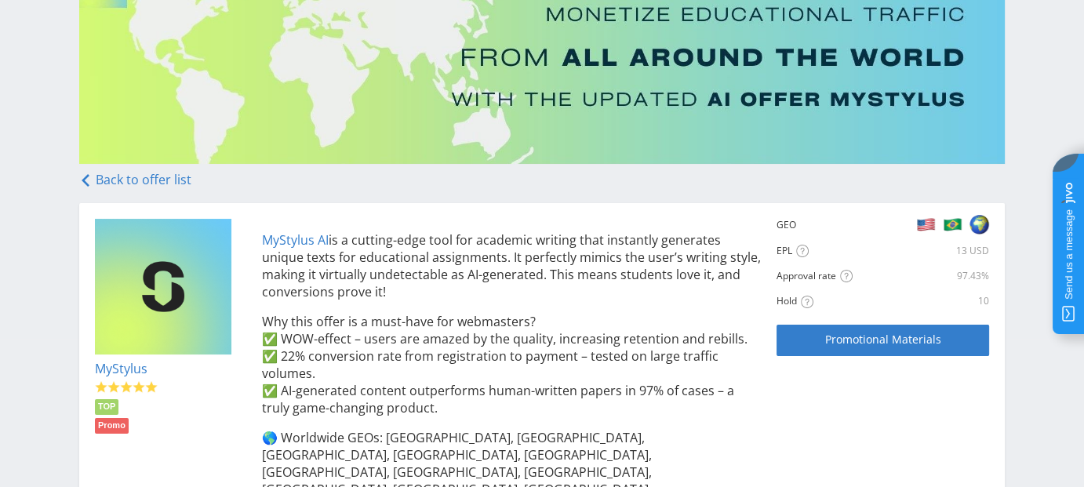
scroll to position [157, 0]
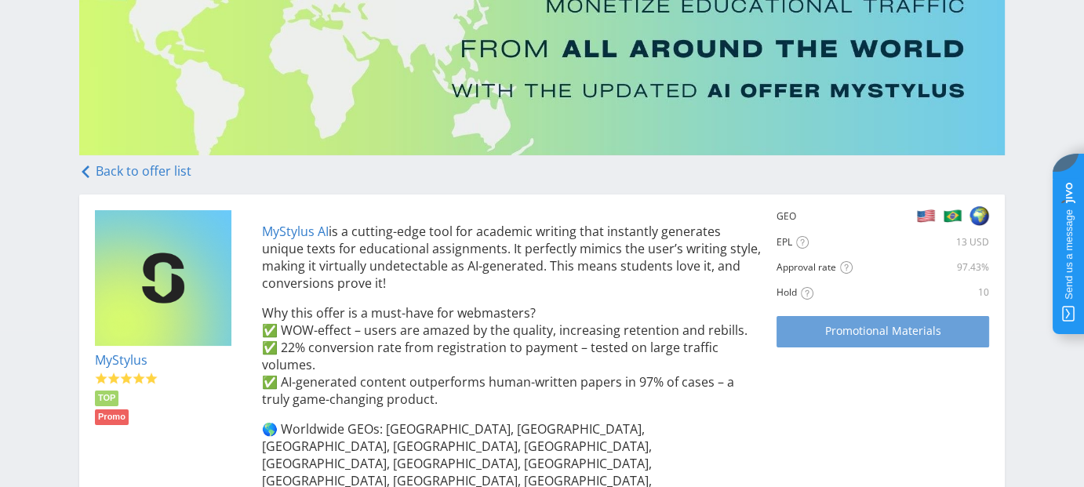
click at [834, 325] on span "Promotional Materials" at bounding box center [882, 331] width 116 height 13
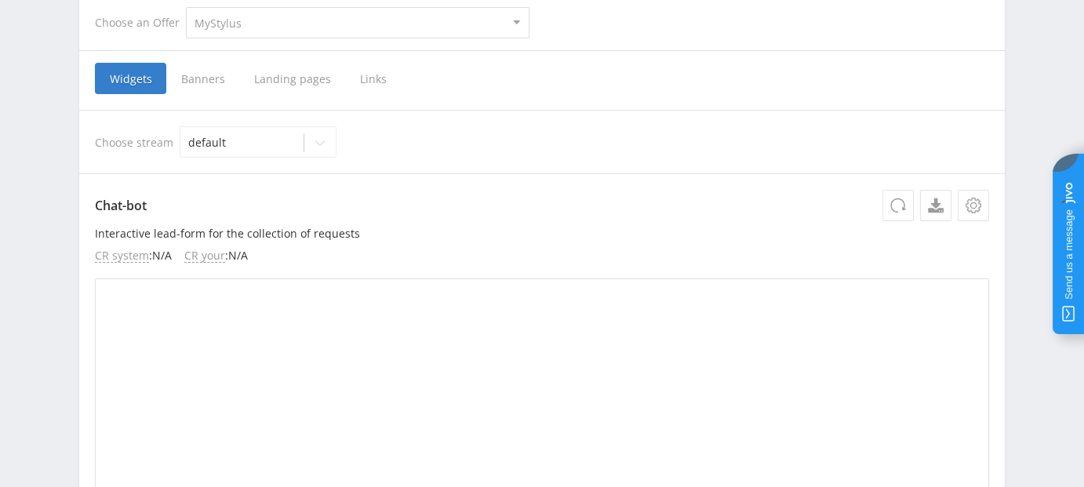
scroll to position [314, 0]
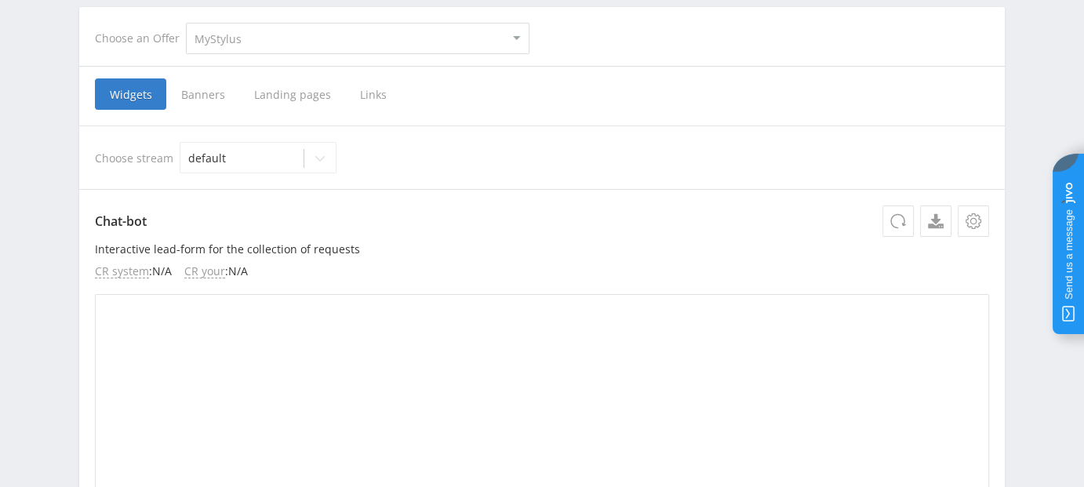
click at [185, 95] on span "Banners" at bounding box center [202, 93] width 73 height 31
click at [0, 0] on input "Banners" at bounding box center [0, 0] width 0 height 0
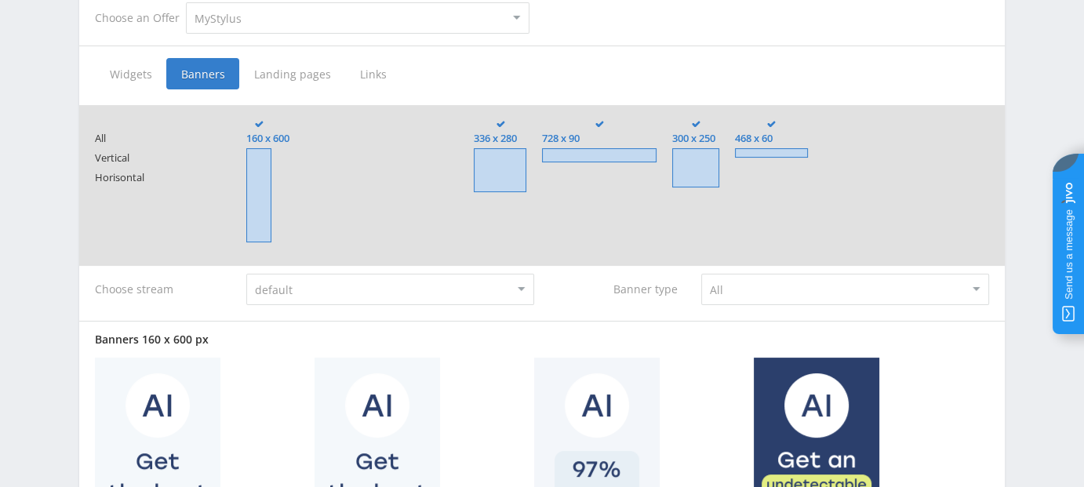
scroll to position [314, 0]
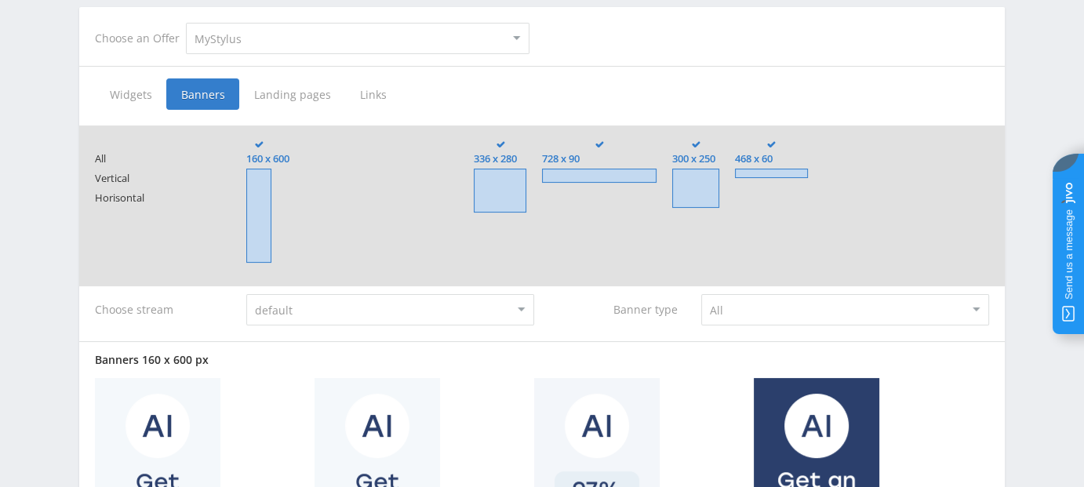
click at [339, 302] on select "default" at bounding box center [390, 309] width 288 height 31
drag, startPoint x: 339, startPoint y: 302, endPoint x: 497, endPoint y: 316, distance: 159.0
click at [339, 302] on select "default" at bounding box center [390, 309] width 288 height 31
click at [805, 318] on select "All Customers Writers" at bounding box center [845, 309] width 288 height 31
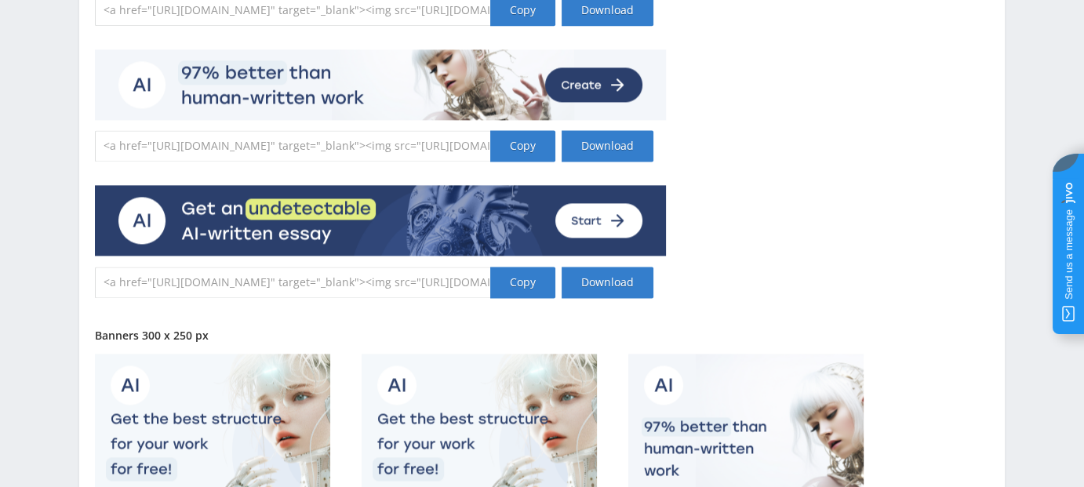
scroll to position [2026, 0]
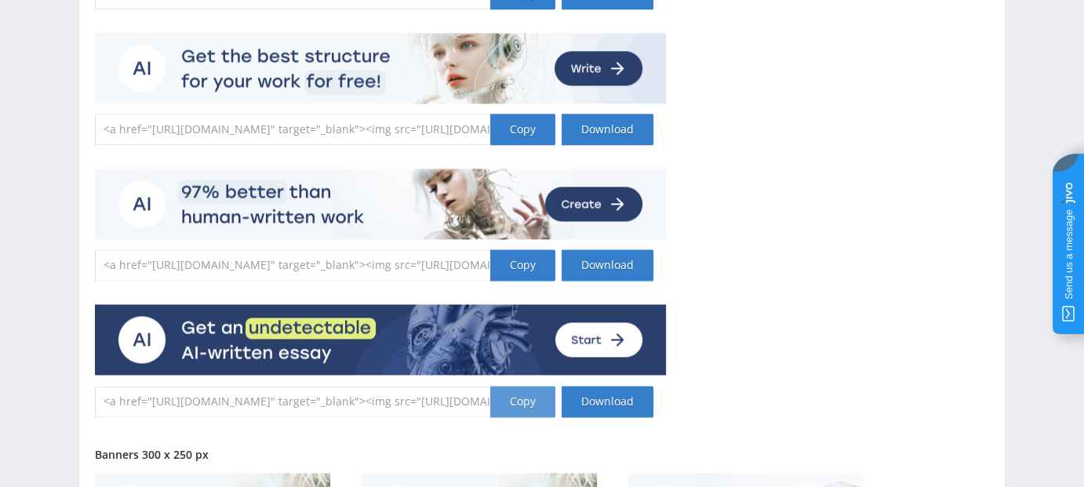
click at [525, 402] on div "Copy" at bounding box center [522, 401] width 65 height 31
click at [610, 397] on link "Download" at bounding box center [608, 401] width 92 height 31
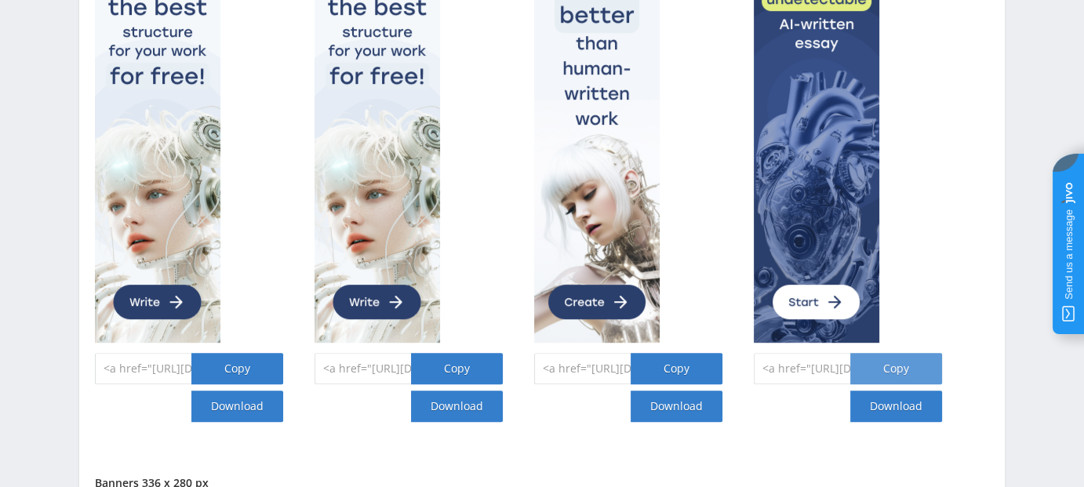
scroll to position [823, 0]
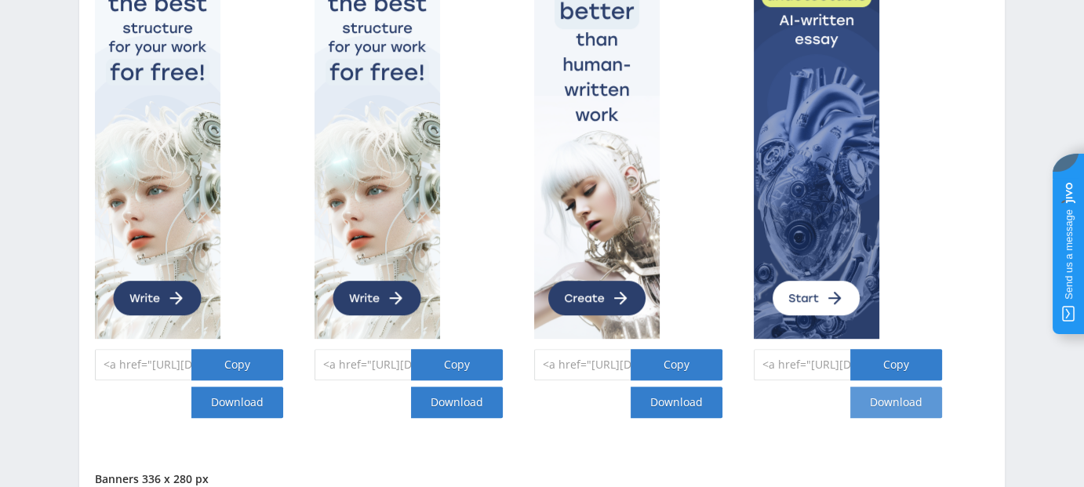
click at [901, 402] on link "Download" at bounding box center [896, 402] width 92 height 31
